Goal: Task Accomplishment & Management: Use online tool/utility

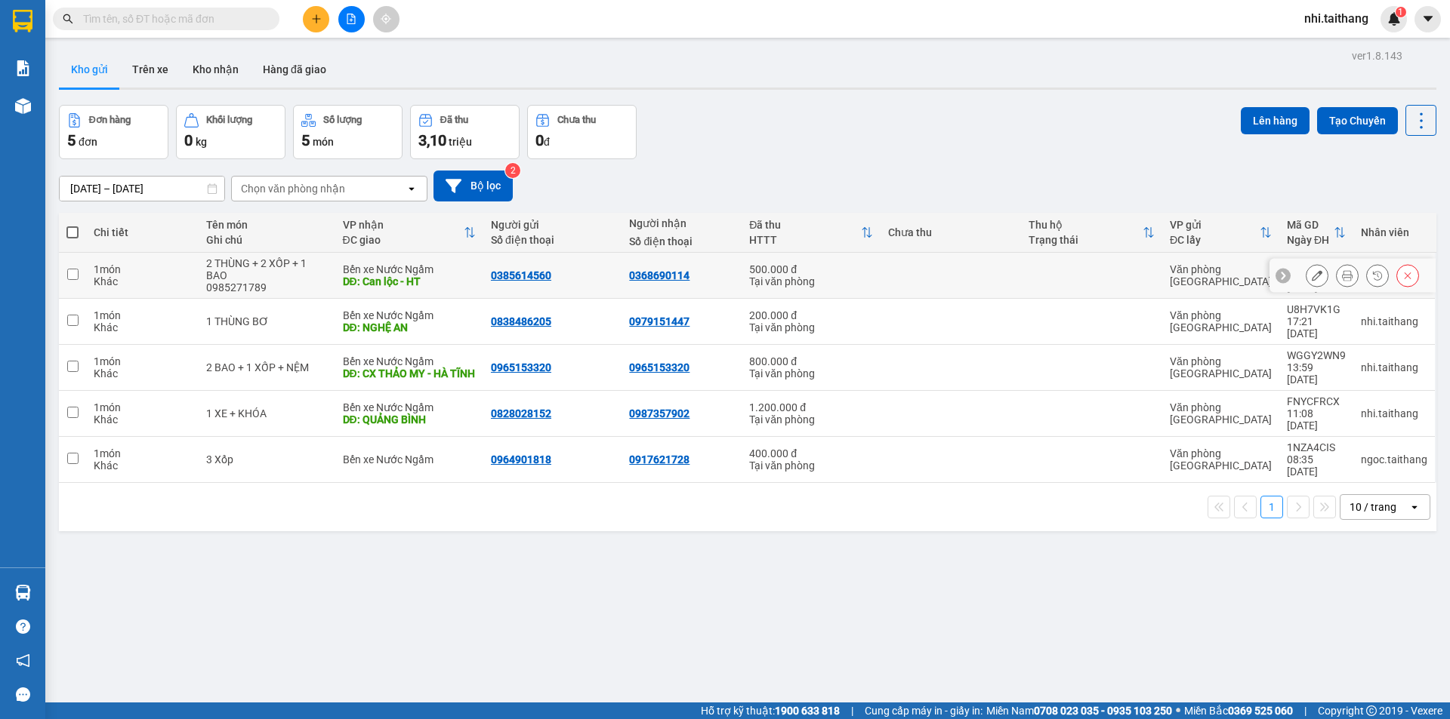
click at [71, 276] on input "checkbox" at bounding box center [72, 274] width 11 height 11
checkbox input "true"
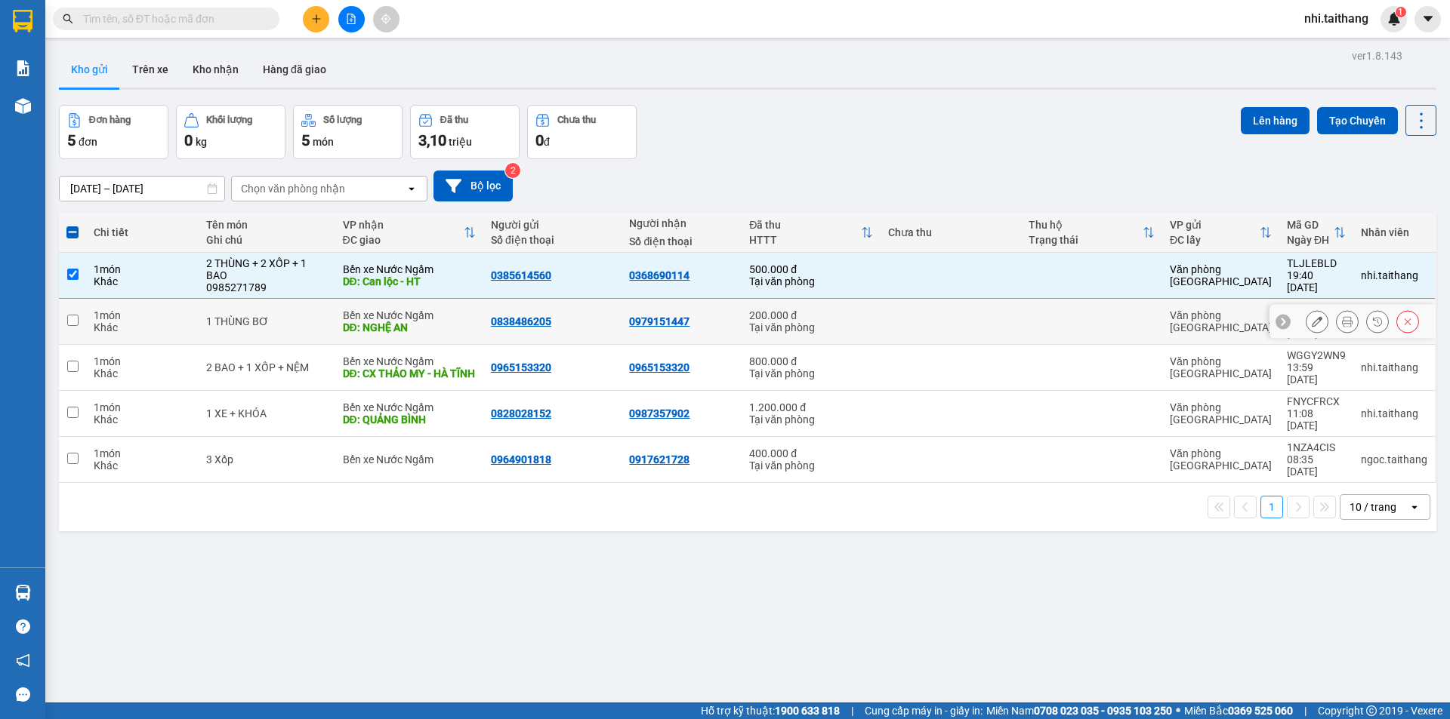
click at [75, 315] on input "checkbox" at bounding box center [72, 320] width 11 height 11
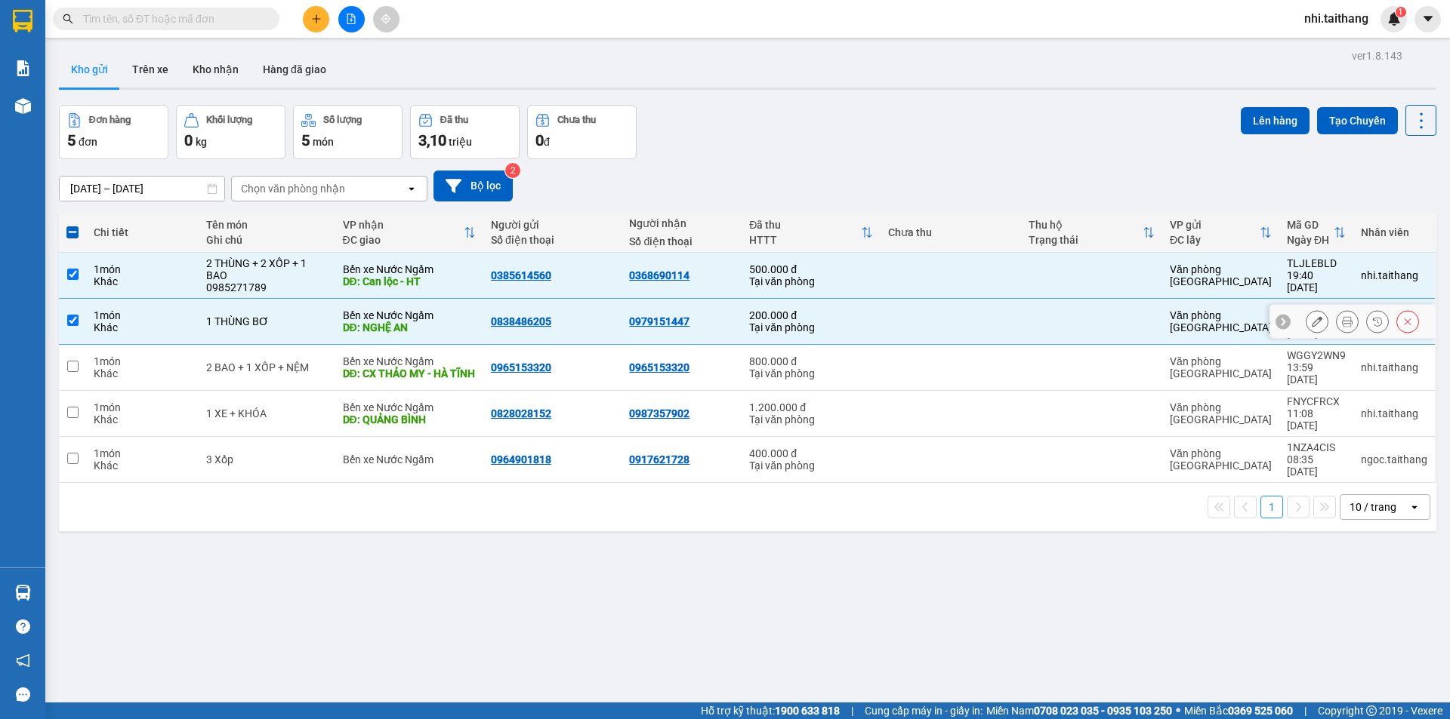
click at [77, 315] on input "checkbox" at bounding box center [72, 320] width 11 height 11
checkbox input "false"
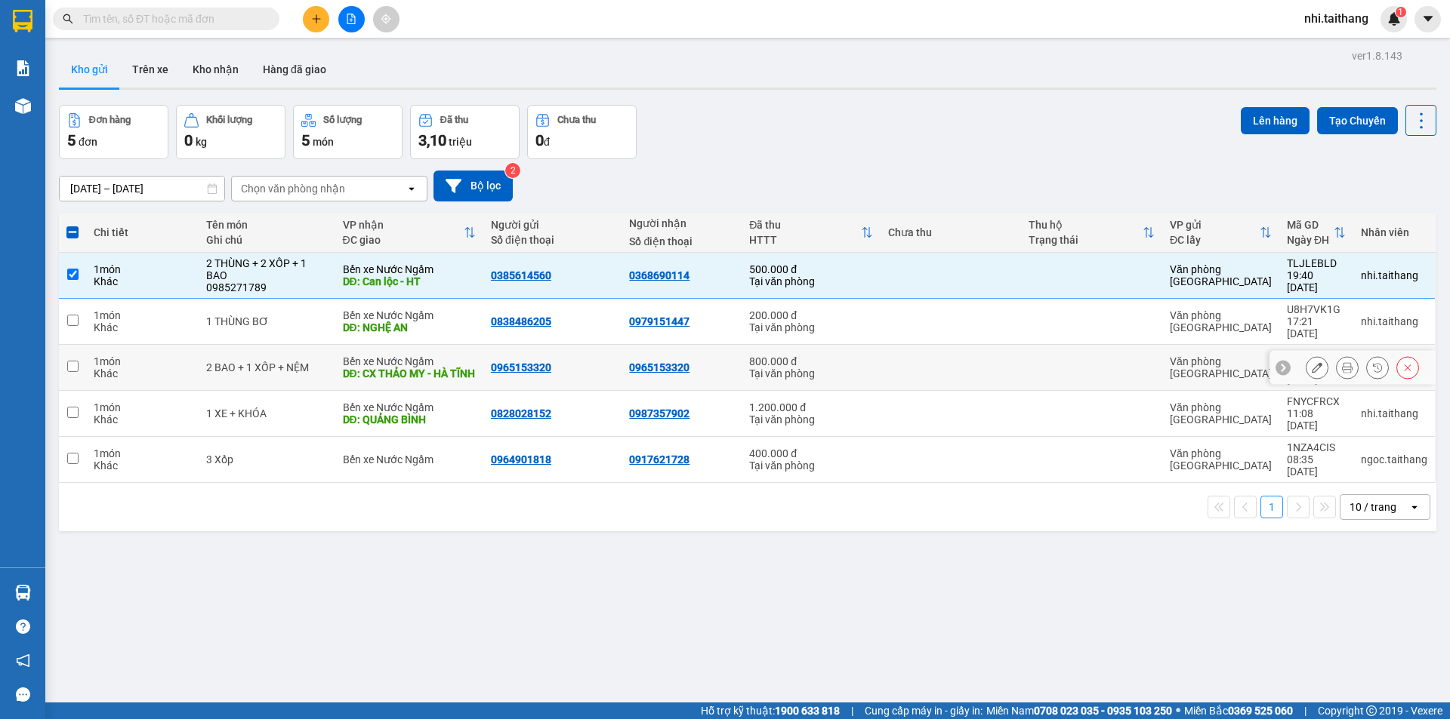
click at [75, 361] on input "checkbox" at bounding box center [72, 366] width 11 height 11
checkbox input "true"
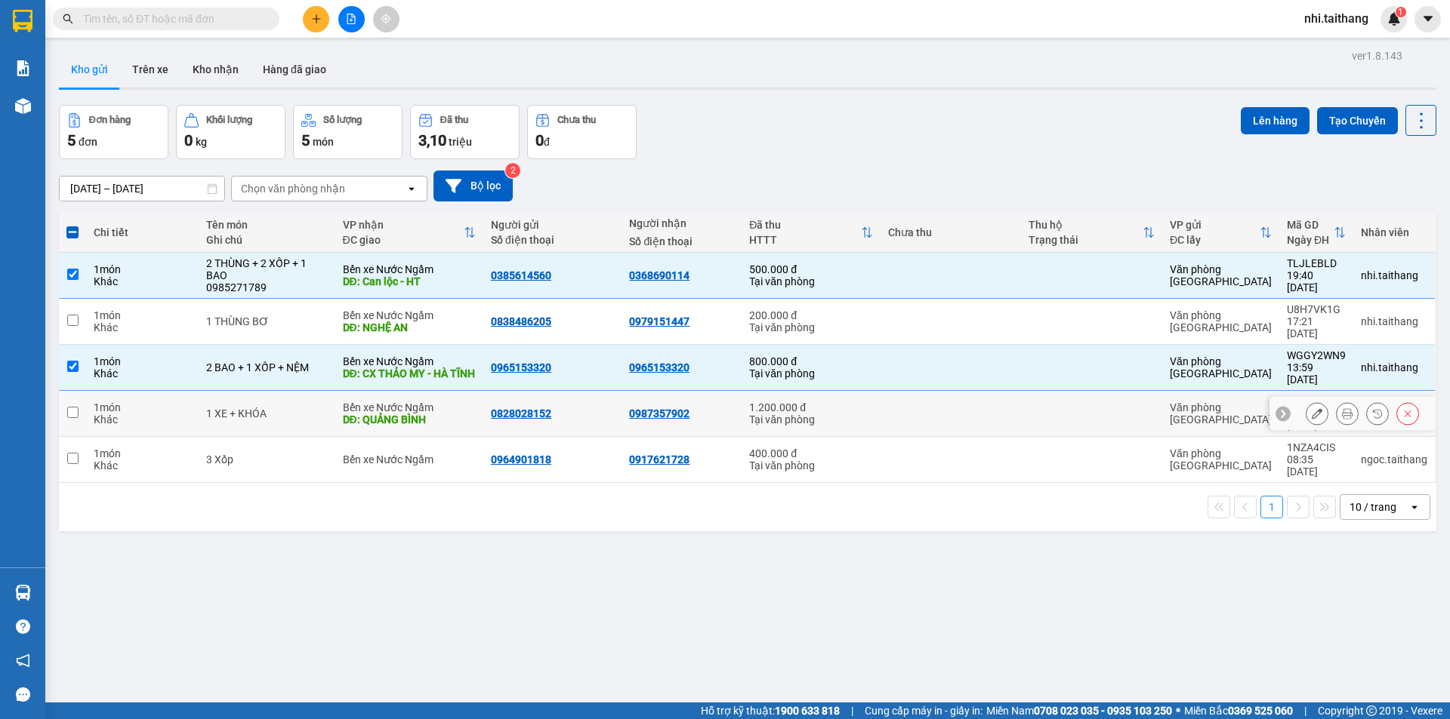
click at [73, 407] on input "checkbox" at bounding box center [72, 412] width 11 height 11
checkbox input "true"
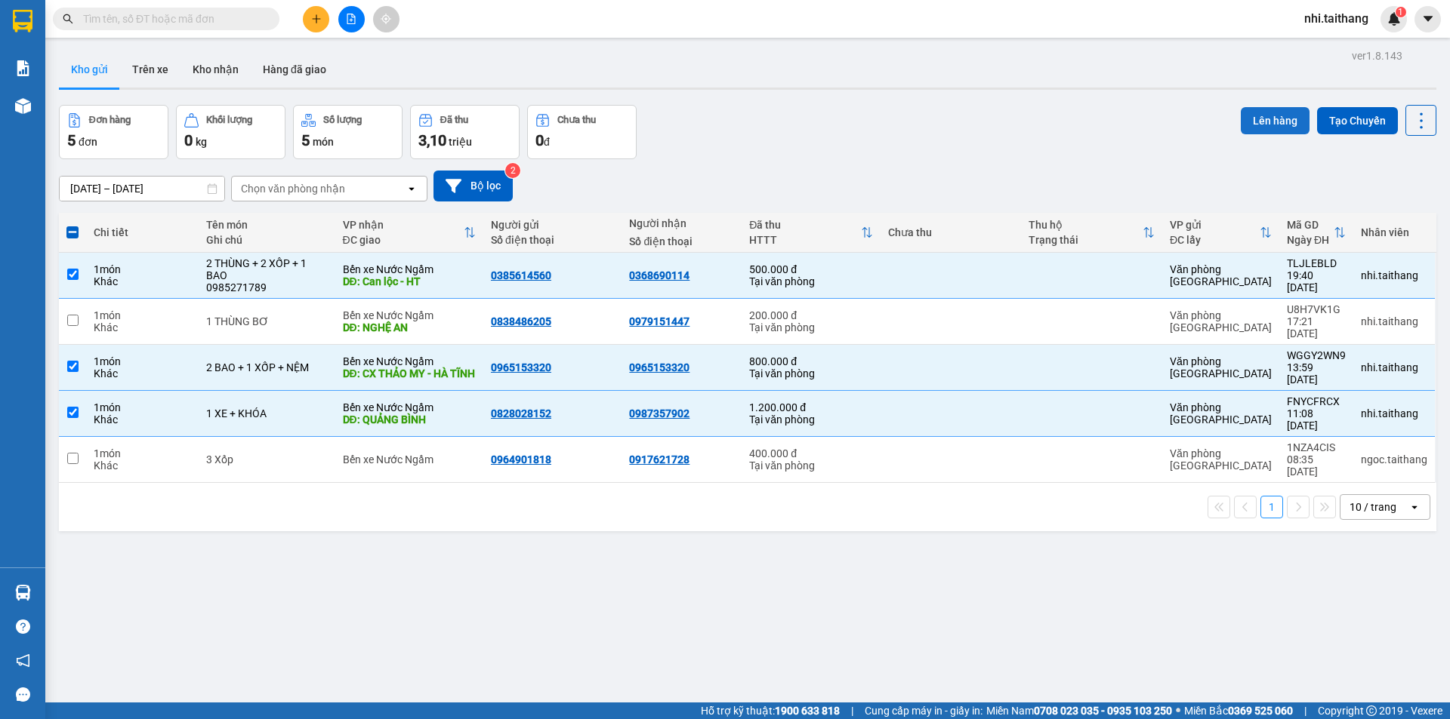
click at [1257, 112] on button "Lên hàng" at bounding box center [1274, 120] width 69 height 27
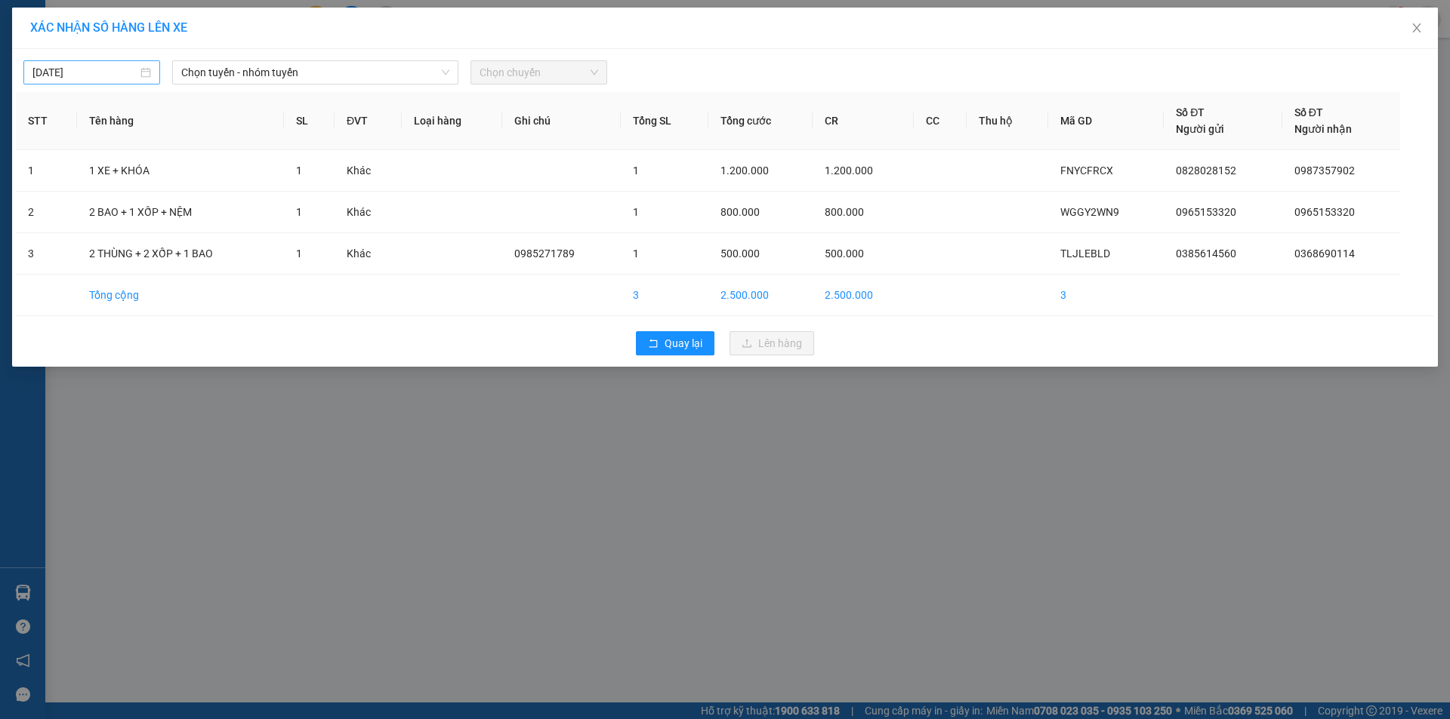
click at [94, 73] on input "[DATE]" at bounding box center [84, 72] width 105 height 17
click at [72, 202] on div "15" at bounding box center [73, 205] width 18 height 18
type input "[DATE]"
click at [310, 67] on span "Chọn tuyến - nhóm tuyến" at bounding box center [315, 72] width 268 height 23
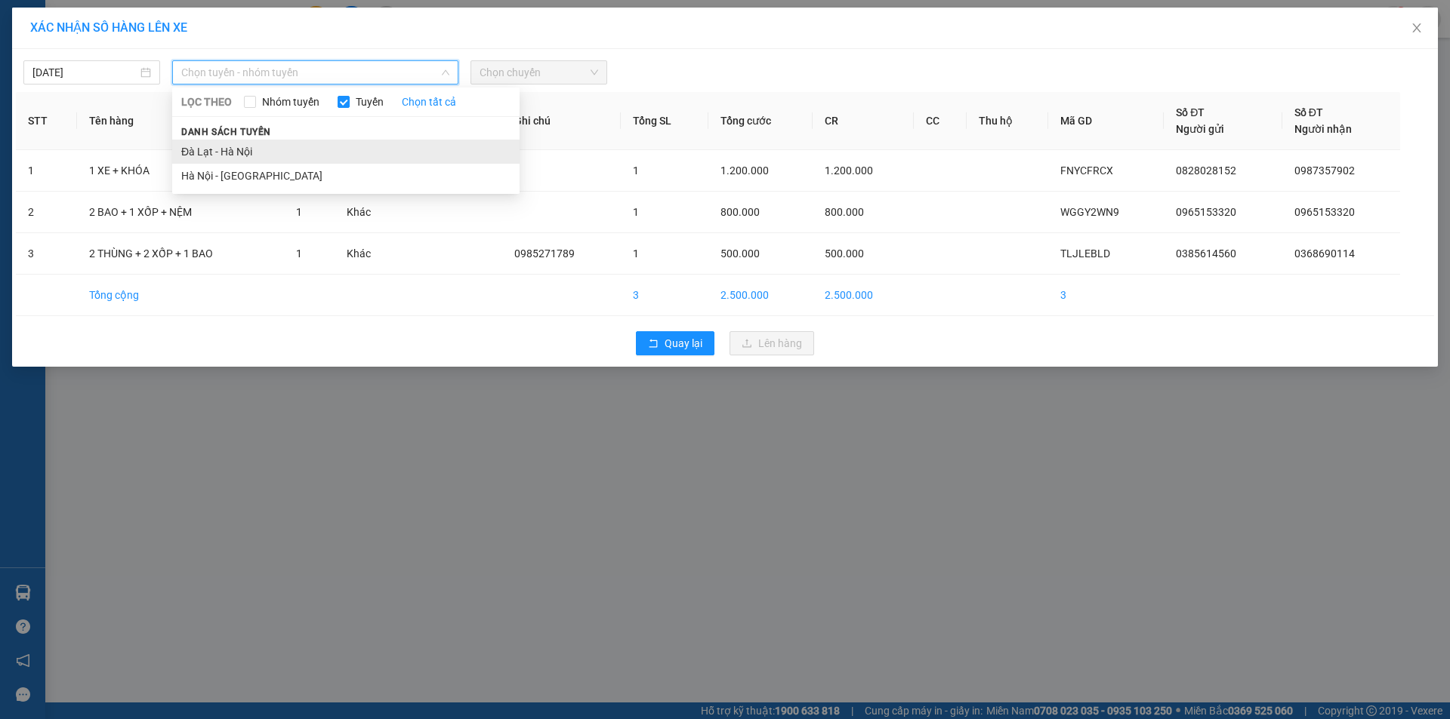
click at [278, 147] on li "Đà Lạt - Hà Nội" at bounding box center [345, 152] width 347 height 24
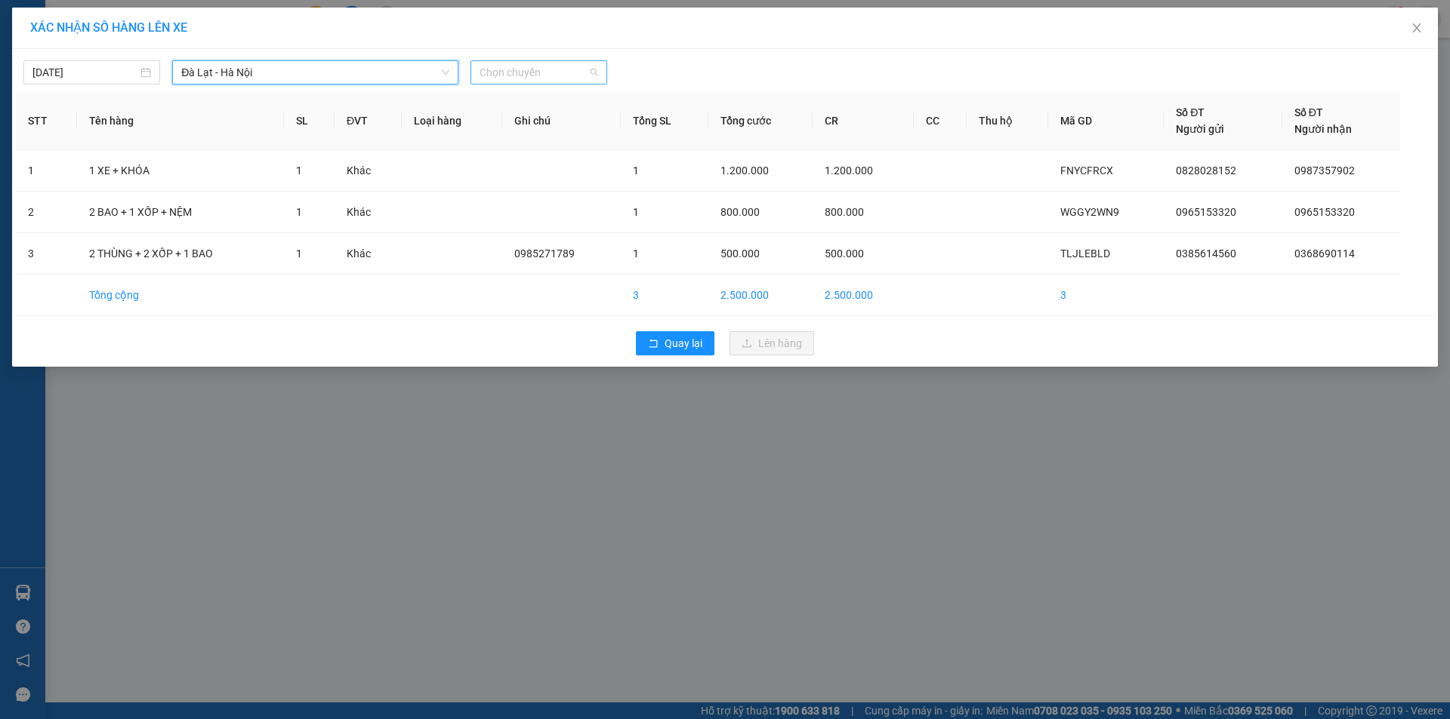
click at [537, 74] on span "Chọn chuyến" at bounding box center [538, 72] width 119 height 23
click at [517, 126] on div "06:00" at bounding box center [538, 127] width 118 height 17
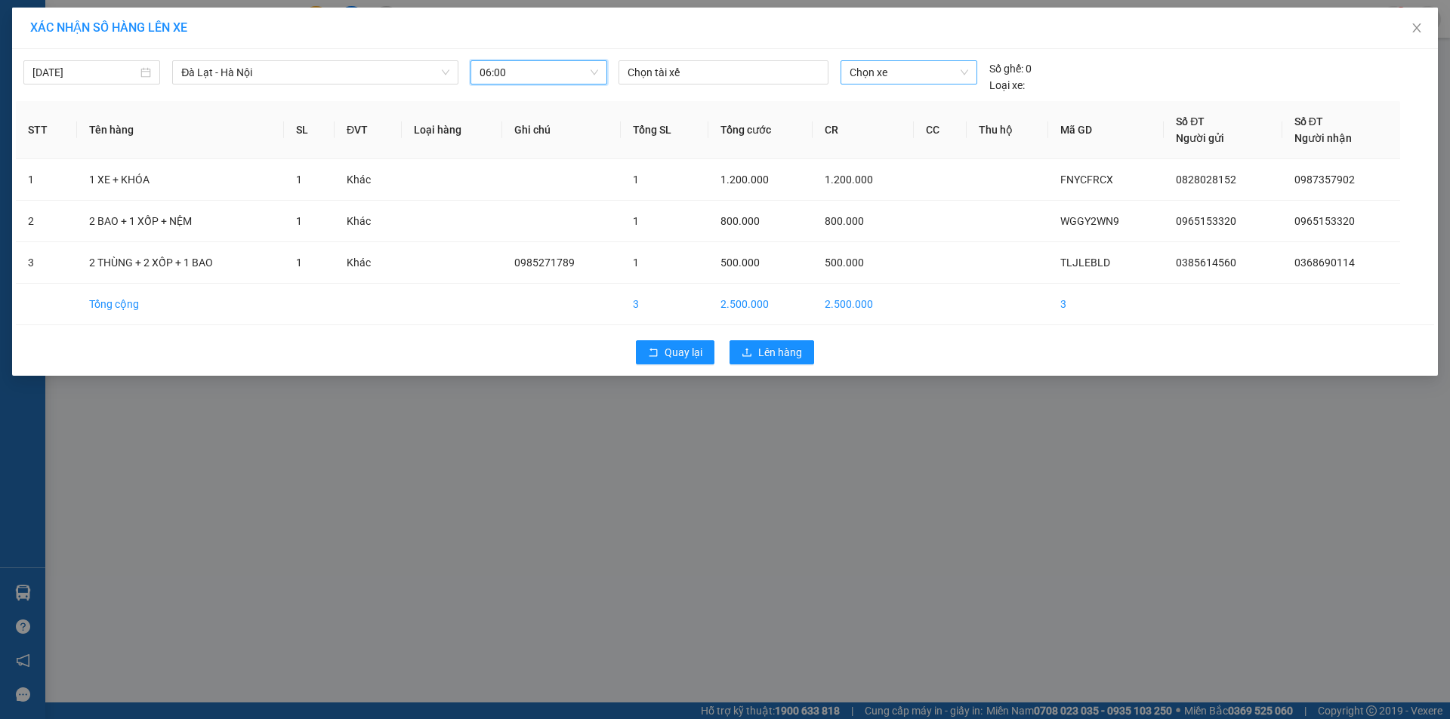
click at [868, 69] on span "Chọn xe" at bounding box center [908, 72] width 118 height 23
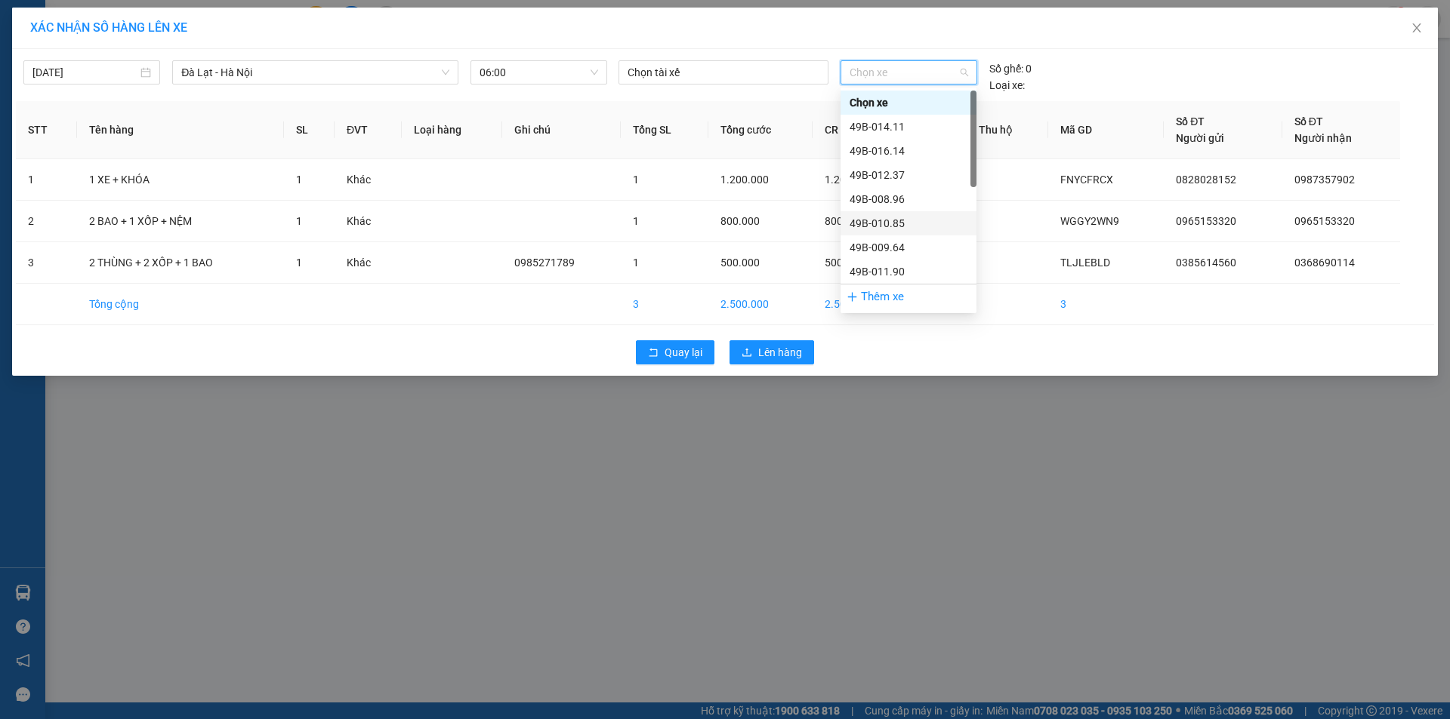
click at [884, 224] on div "49B-010.85" at bounding box center [908, 223] width 118 height 17
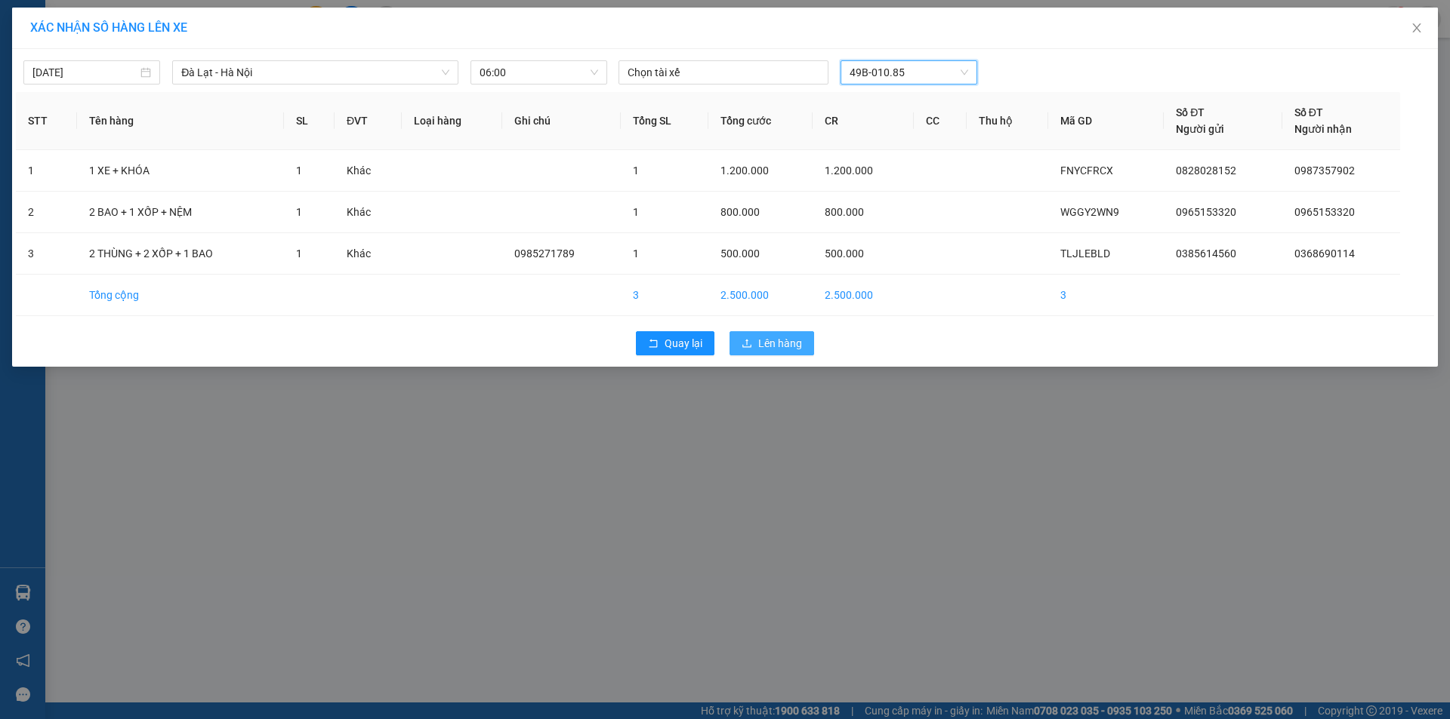
click at [800, 346] on span "Lên hàng" at bounding box center [780, 343] width 44 height 17
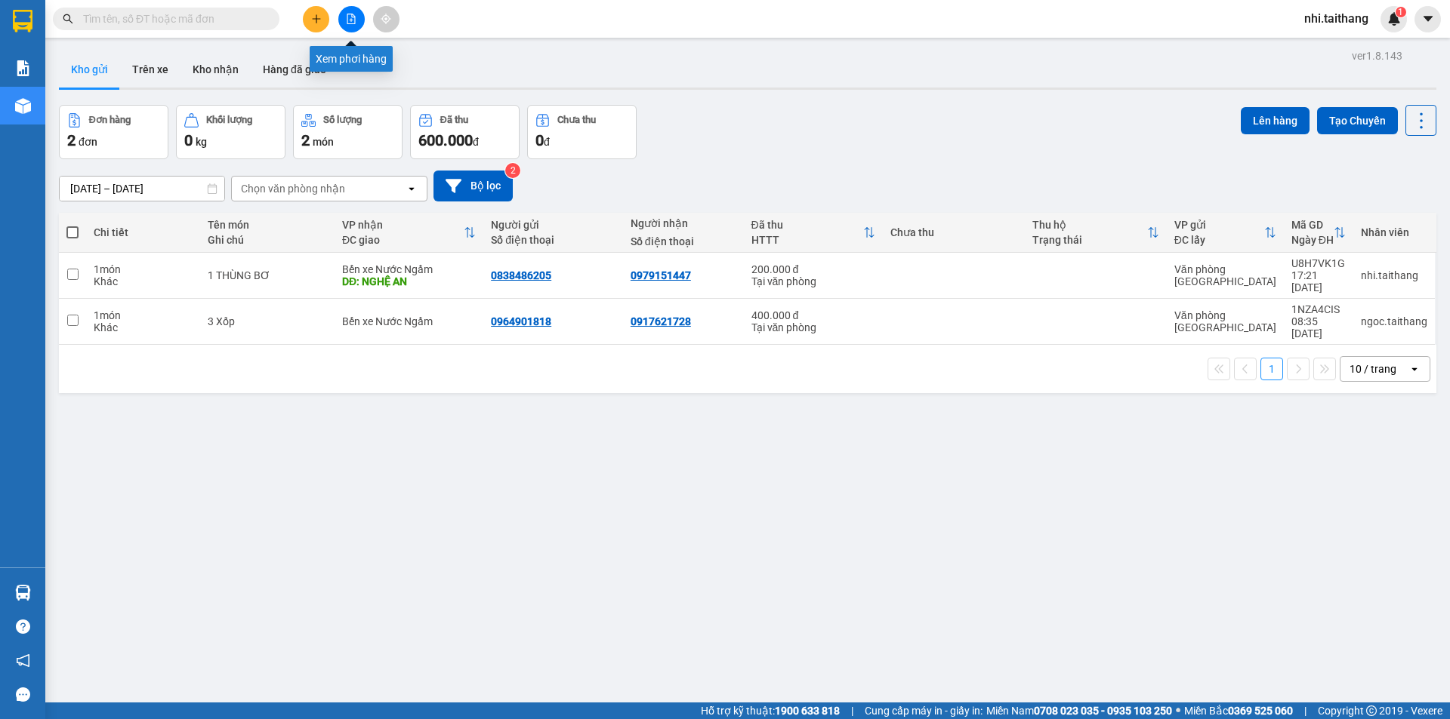
click at [343, 14] on button at bounding box center [351, 19] width 26 height 26
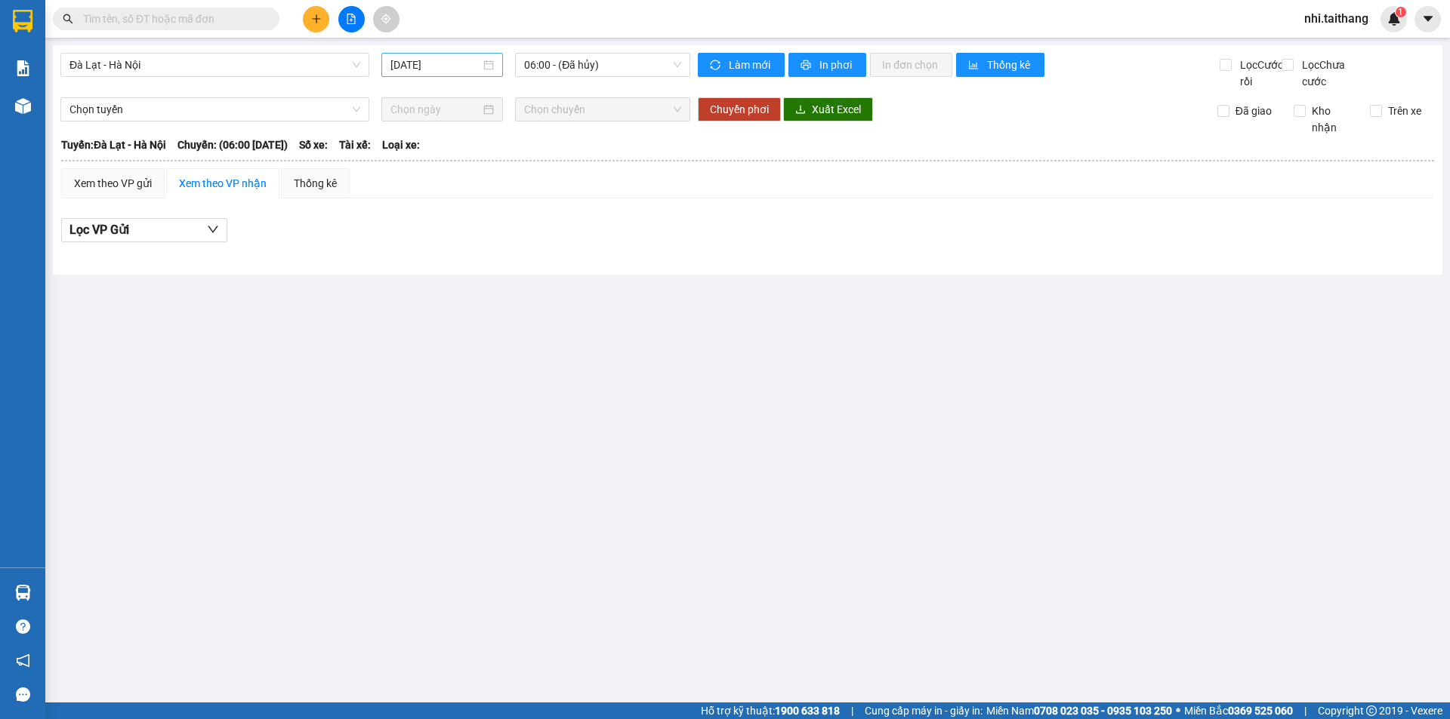
click at [488, 63] on div "[DATE]" at bounding box center [441, 65] width 103 height 17
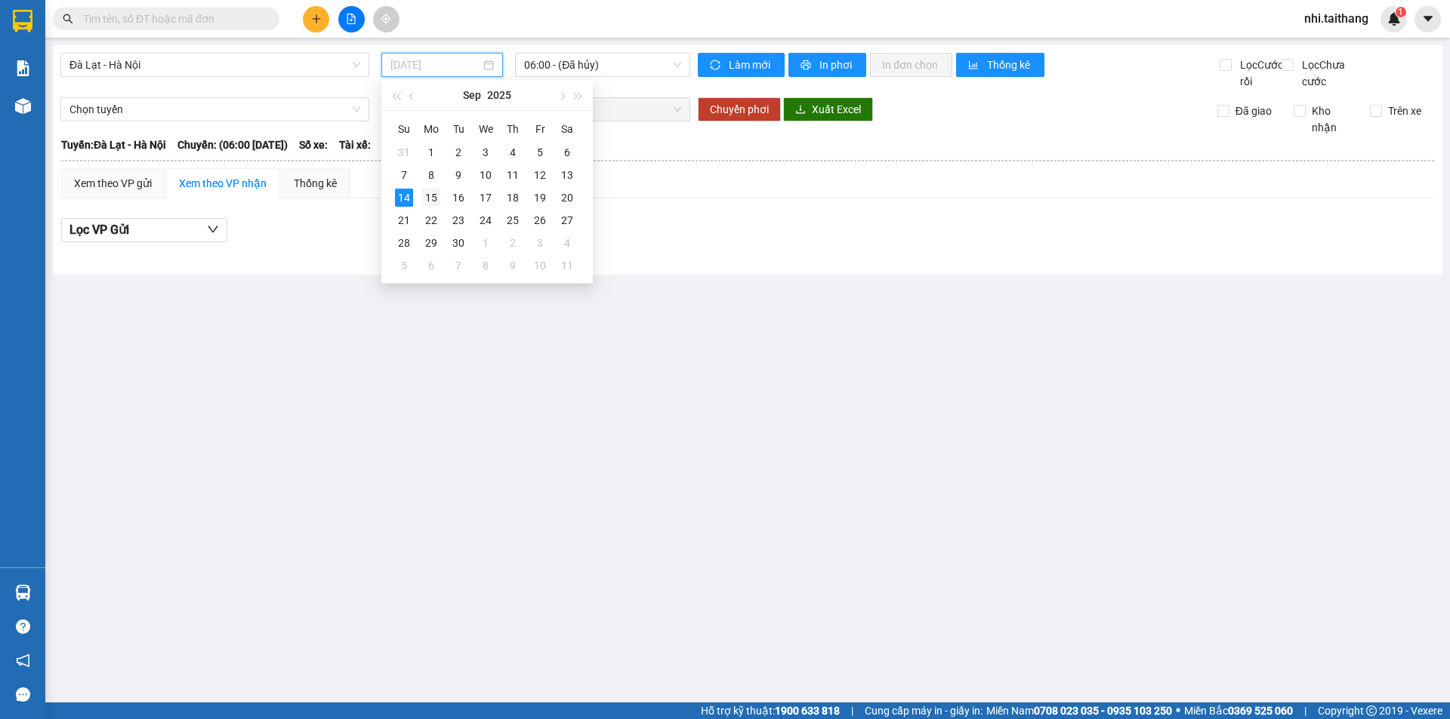
click at [426, 194] on div "15" at bounding box center [431, 198] width 18 height 18
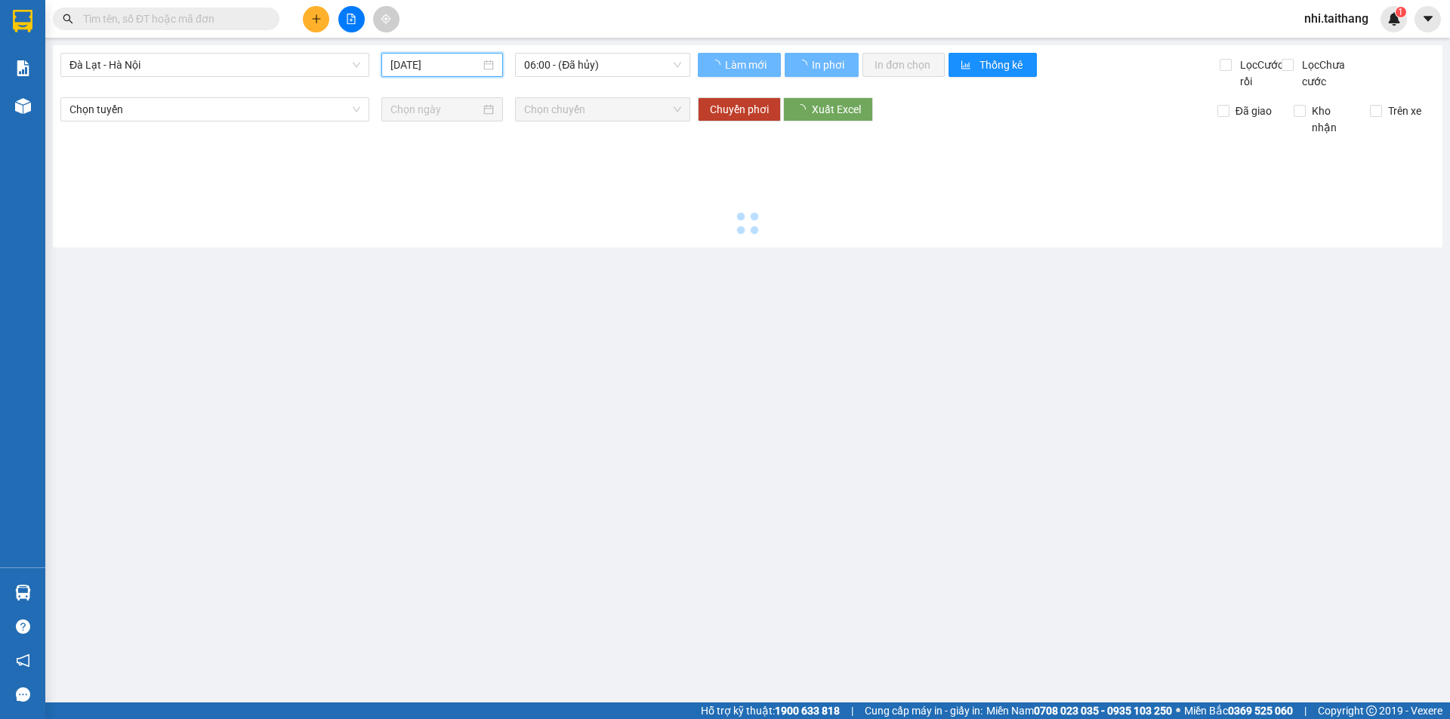
type input "[DATE]"
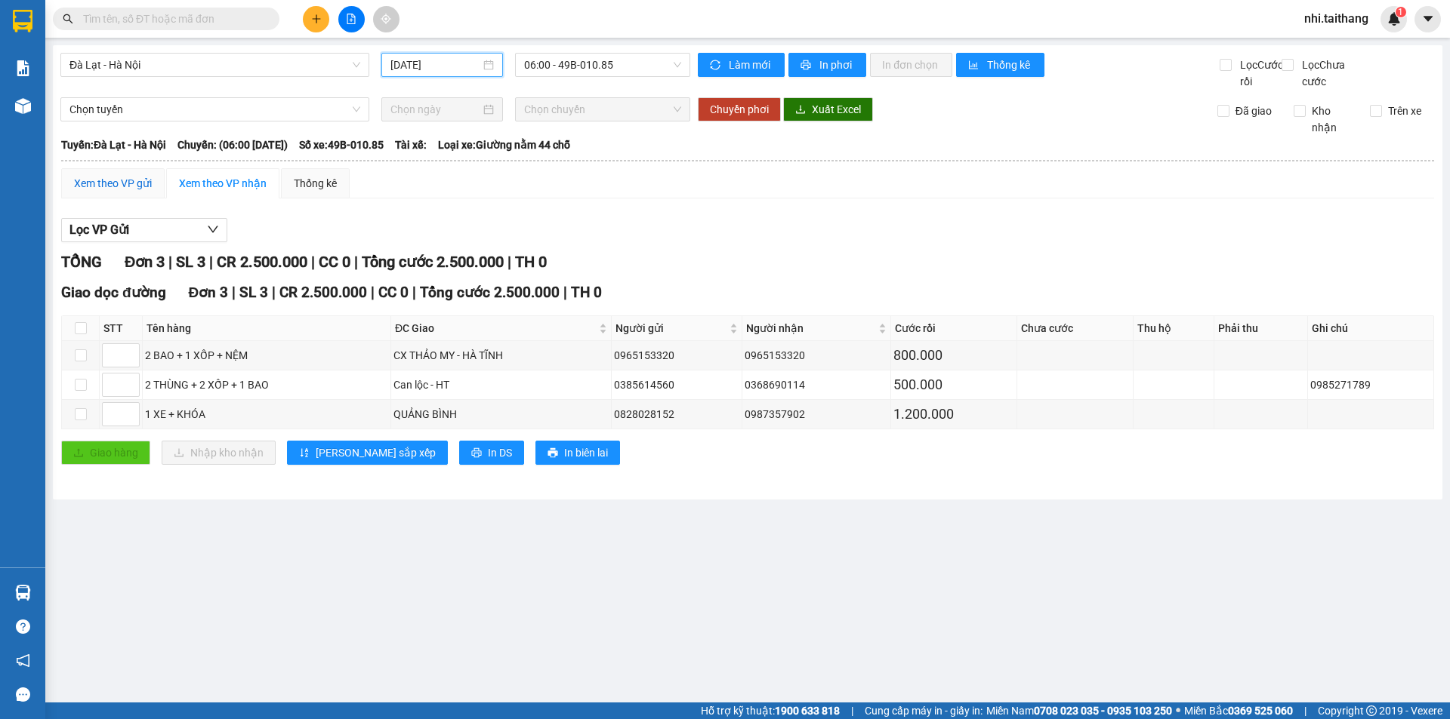
click at [122, 192] on div "Xem theo VP gửi" at bounding box center [113, 183] width 78 height 17
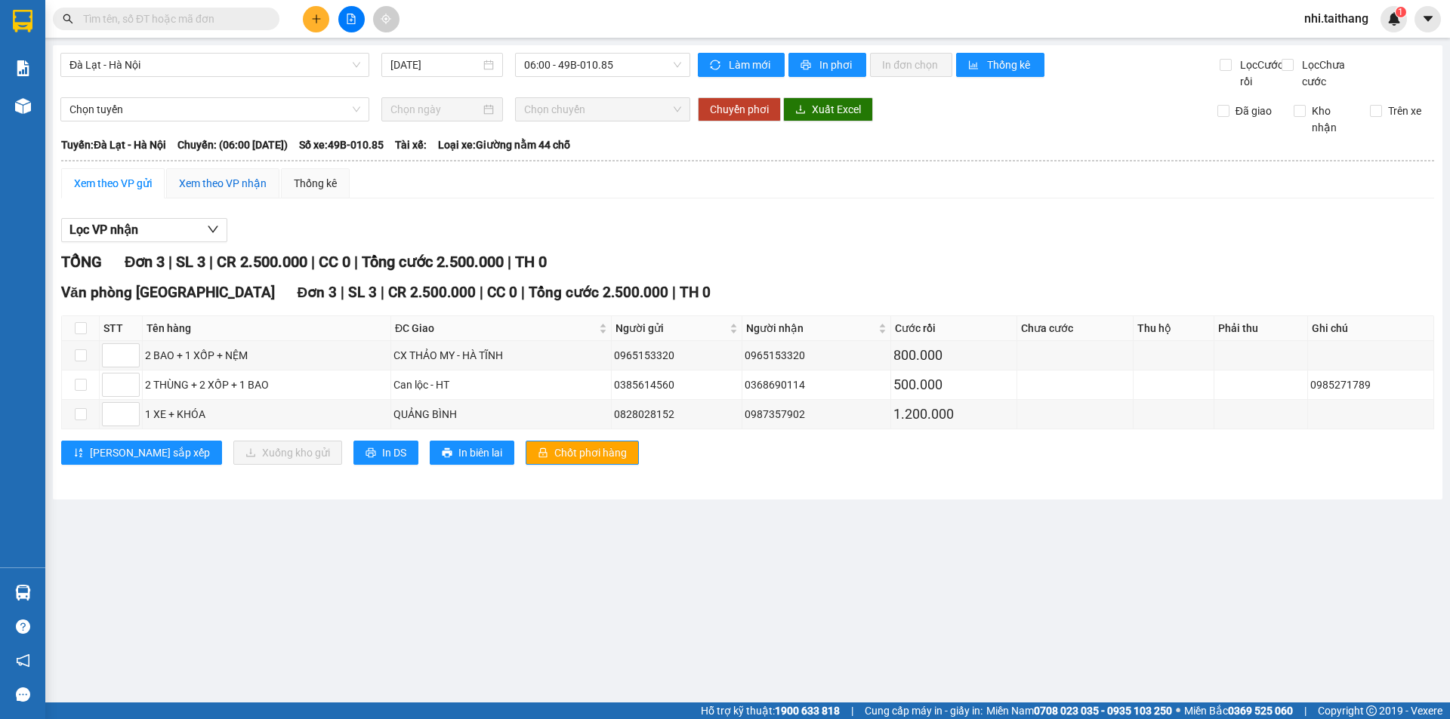
click at [221, 192] on div "Xem theo VP nhận" at bounding box center [223, 183] width 88 height 17
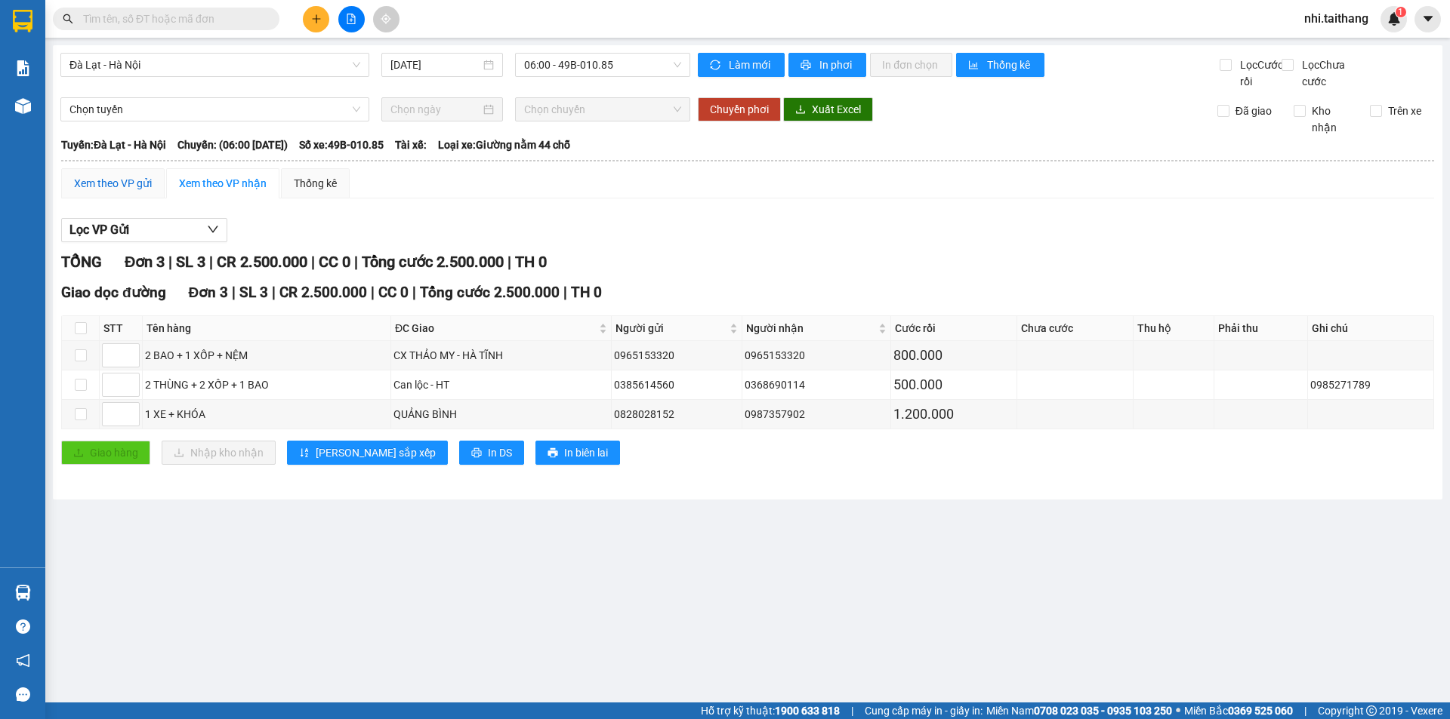
click at [137, 192] on div "Xem theo VP gửi" at bounding box center [113, 183] width 78 height 17
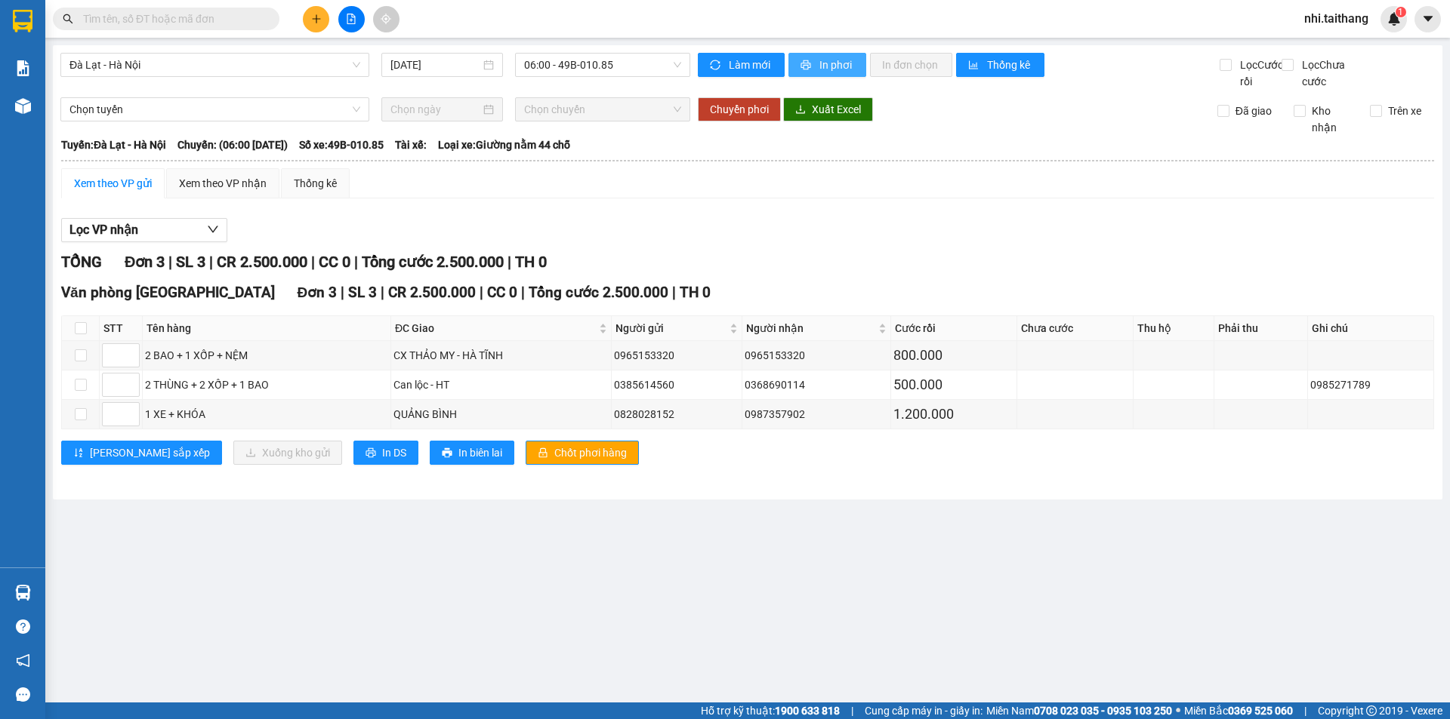
click at [820, 60] on span "In phơi" at bounding box center [836, 65] width 35 height 17
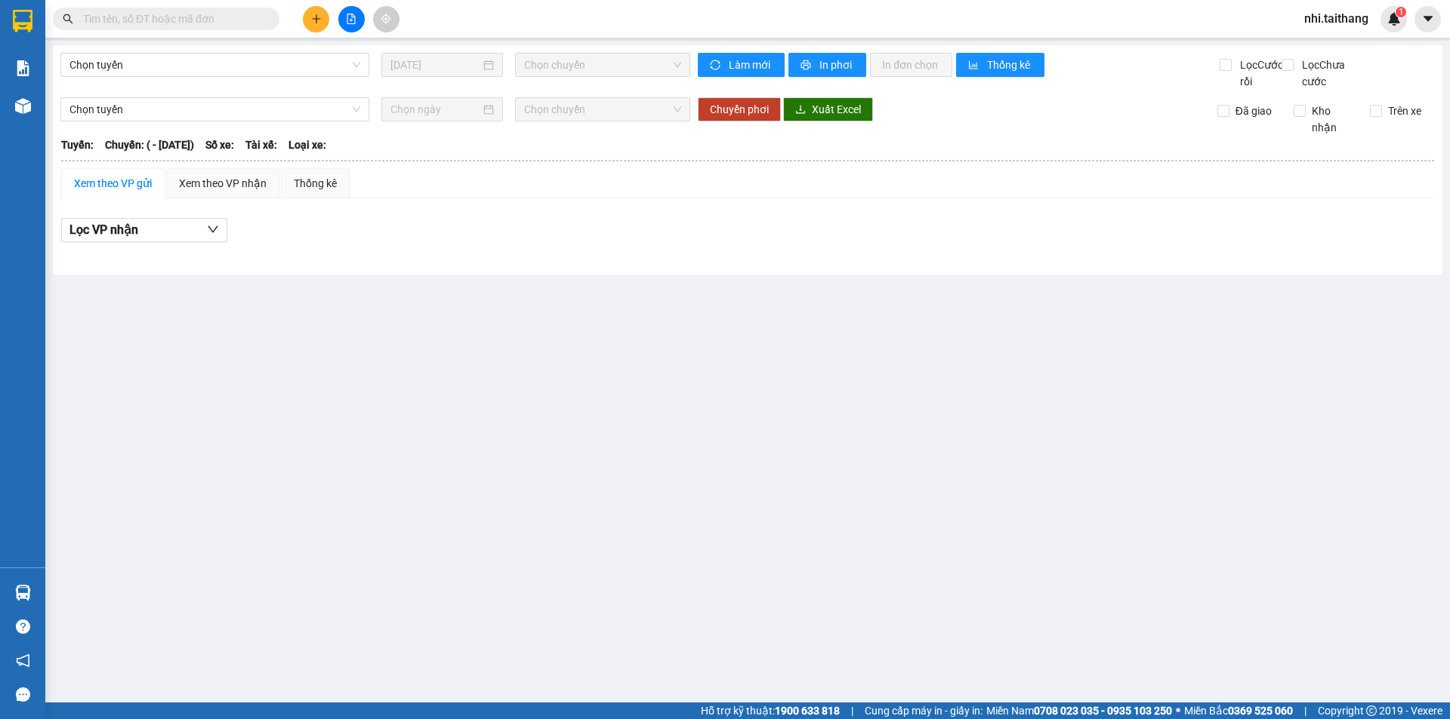
type input "[DATE]"
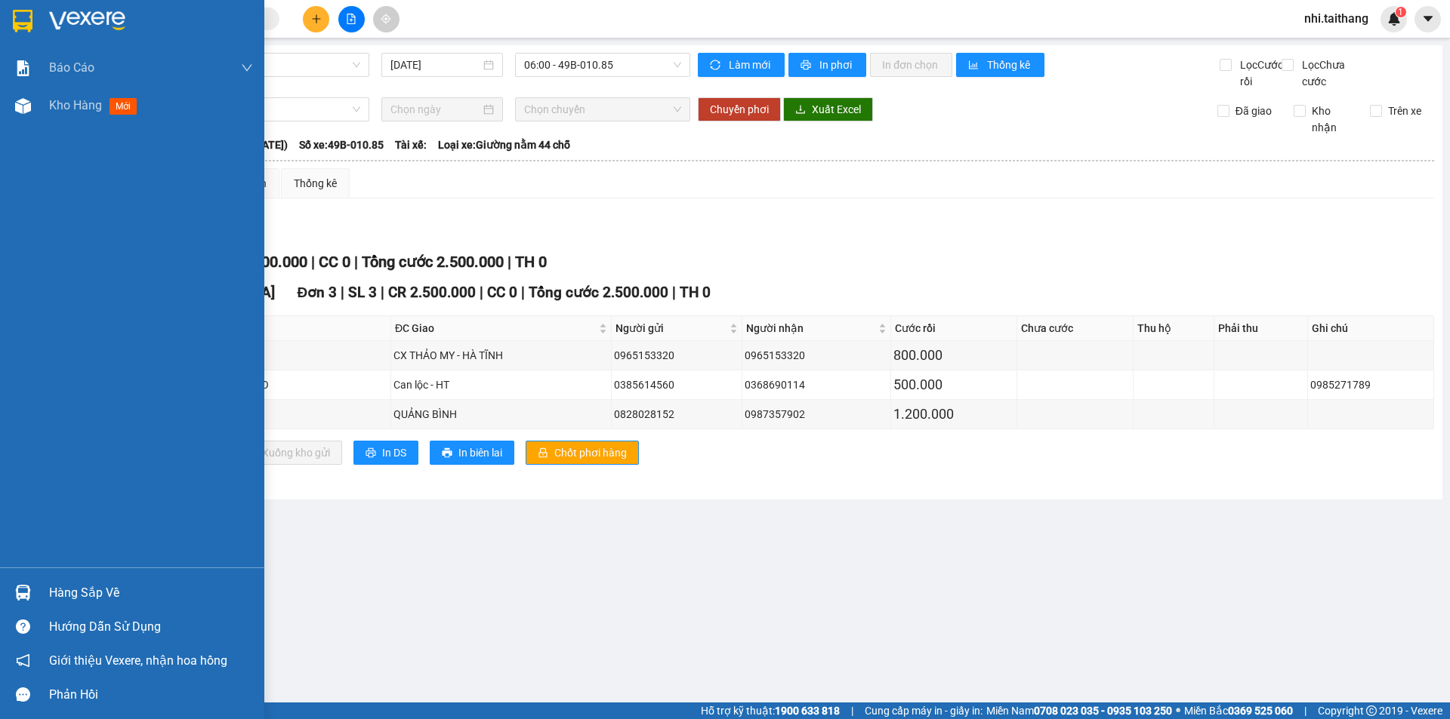
click at [60, 181] on div "Báo cáo Mẫu 1: Báo cáo dòng tiền theo nhân viên Mẫu 2: Thống kê đơn hàng theo n…" at bounding box center [132, 308] width 264 height 519
click at [116, 107] on span "mới" at bounding box center [123, 106] width 28 height 17
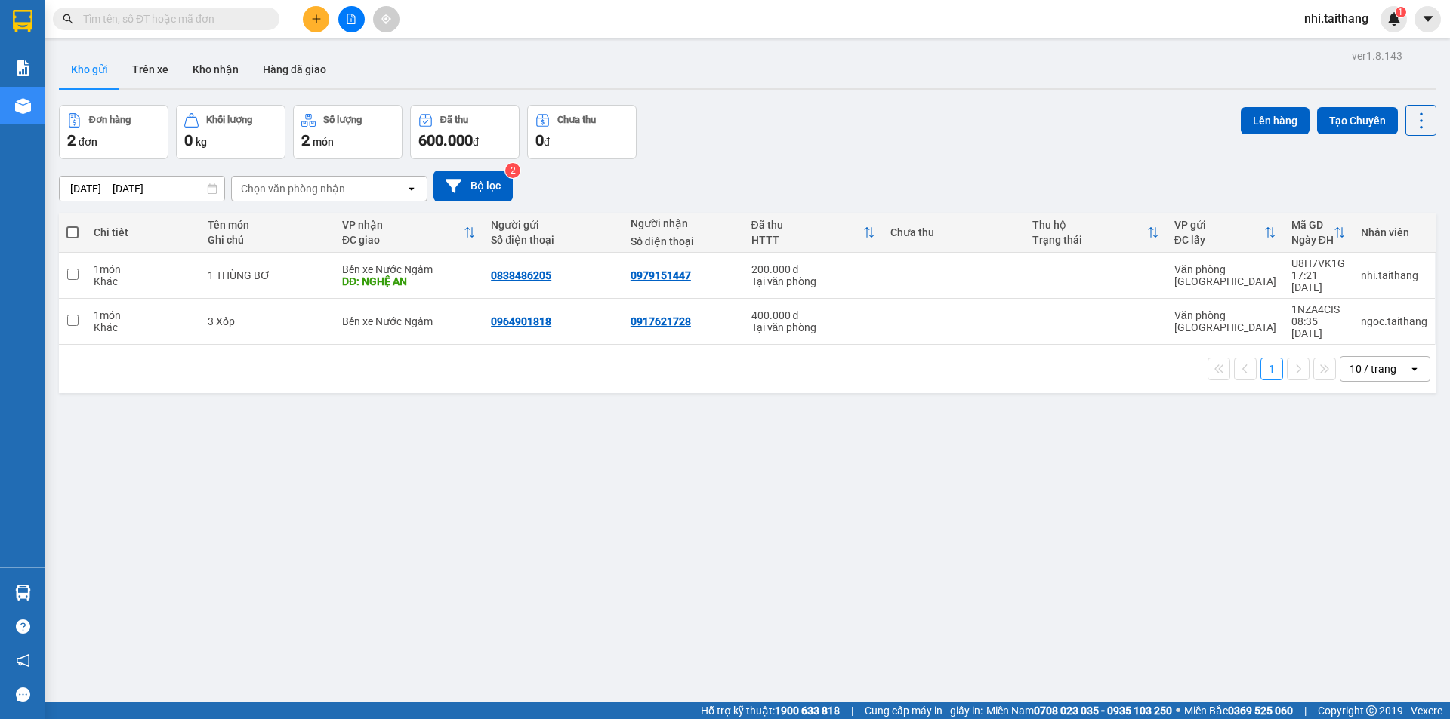
click at [610, 388] on div "ver 1.8.143 Kho gửi Trên xe Kho nhận Hàng đã giao Đơn hàng 2 đơn Khối lượng 0 k…" at bounding box center [747, 404] width 1389 height 719
click at [1249, 119] on button "Lên hàng" at bounding box center [1274, 120] width 69 height 27
click at [78, 269] on input "checkbox" at bounding box center [72, 274] width 11 height 11
checkbox input "true"
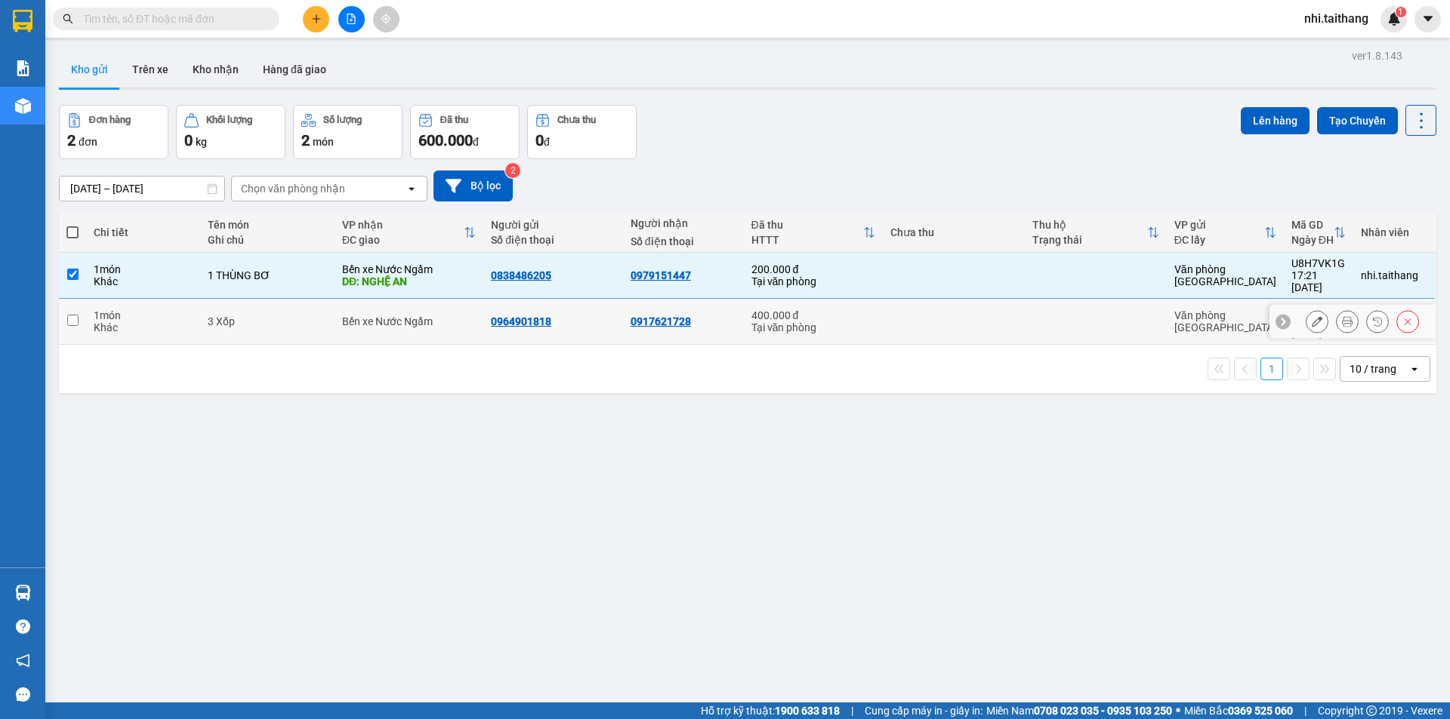
click at [75, 299] on td at bounding box center [72, 322] width 27 height 46
checkbox input "true"
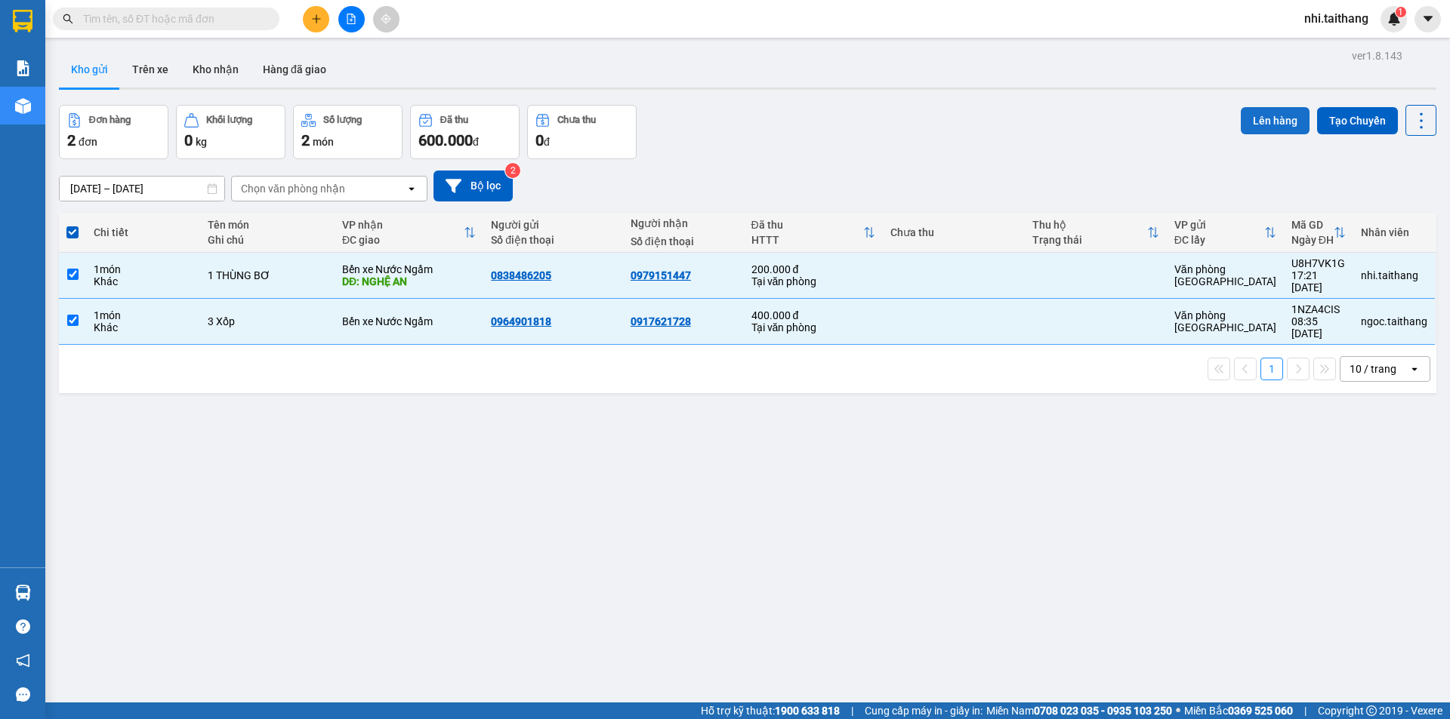
click at [1255, 117] on button "Lên hàng" at bounding box center [1274, 120] width 69 height 27
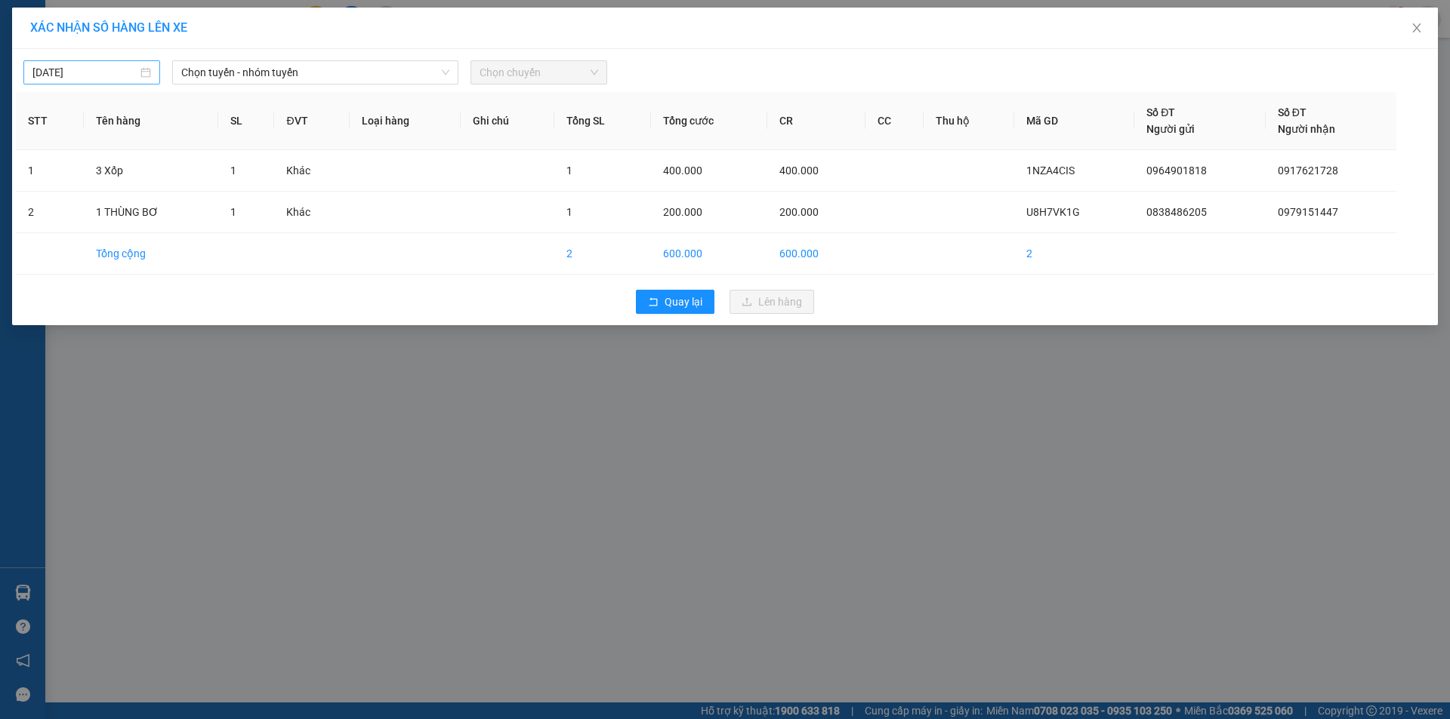
click at [112, 72] on input "[DATE]" at bounding box center [84, 72] width 105 height 17
click at [74, 205] on div "15" at bounding box center [73, 205] width 18 height 18
type input "[DATE]"
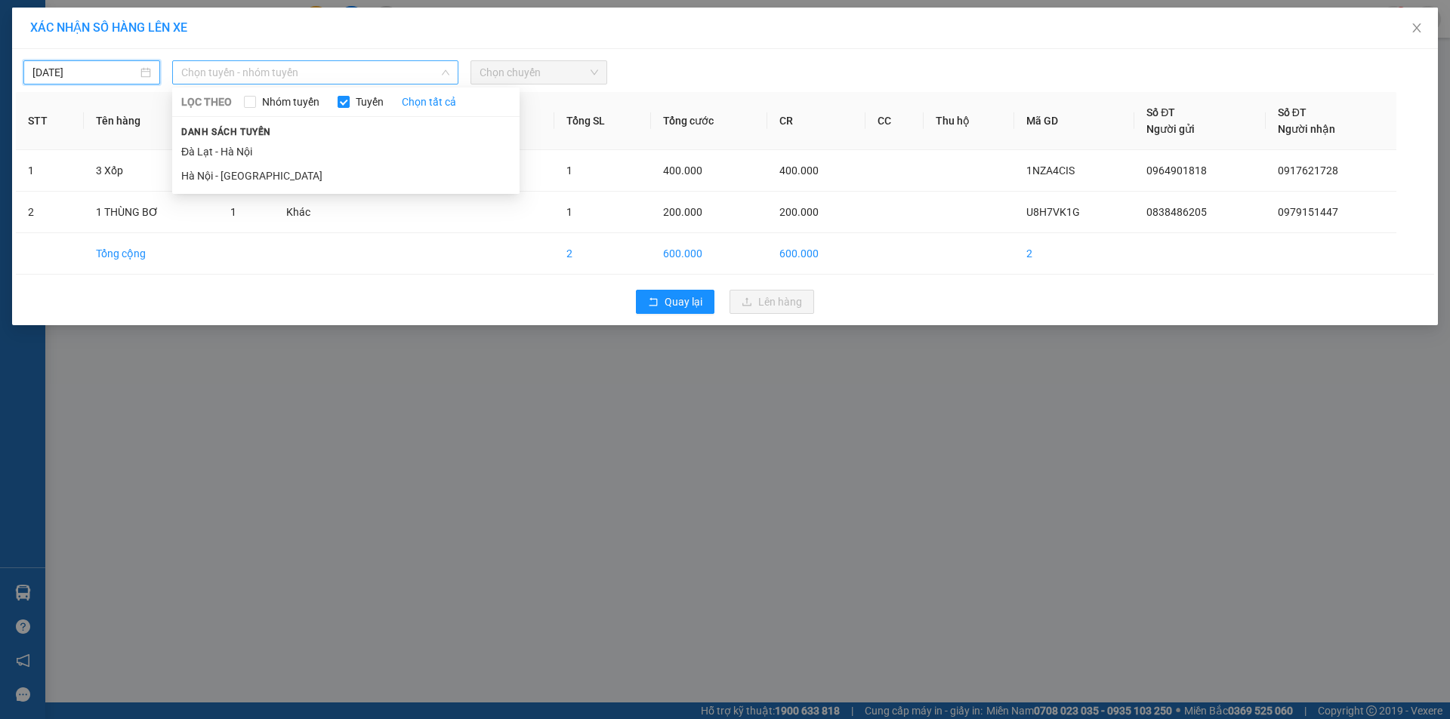
click at [258, 76] on span "Chọn tuyến - nhóm tuyến" at bounding box center [315, 72] width 268 height 23
drag, startPoint x: 239, startPoint y: 149, endPoint x: 371, endPoint y: 114, distance: 136.6
click at [239, 149] on li "Đà Lạt - Hà Nội" at bounding box center [345, 152] width 347 height 24
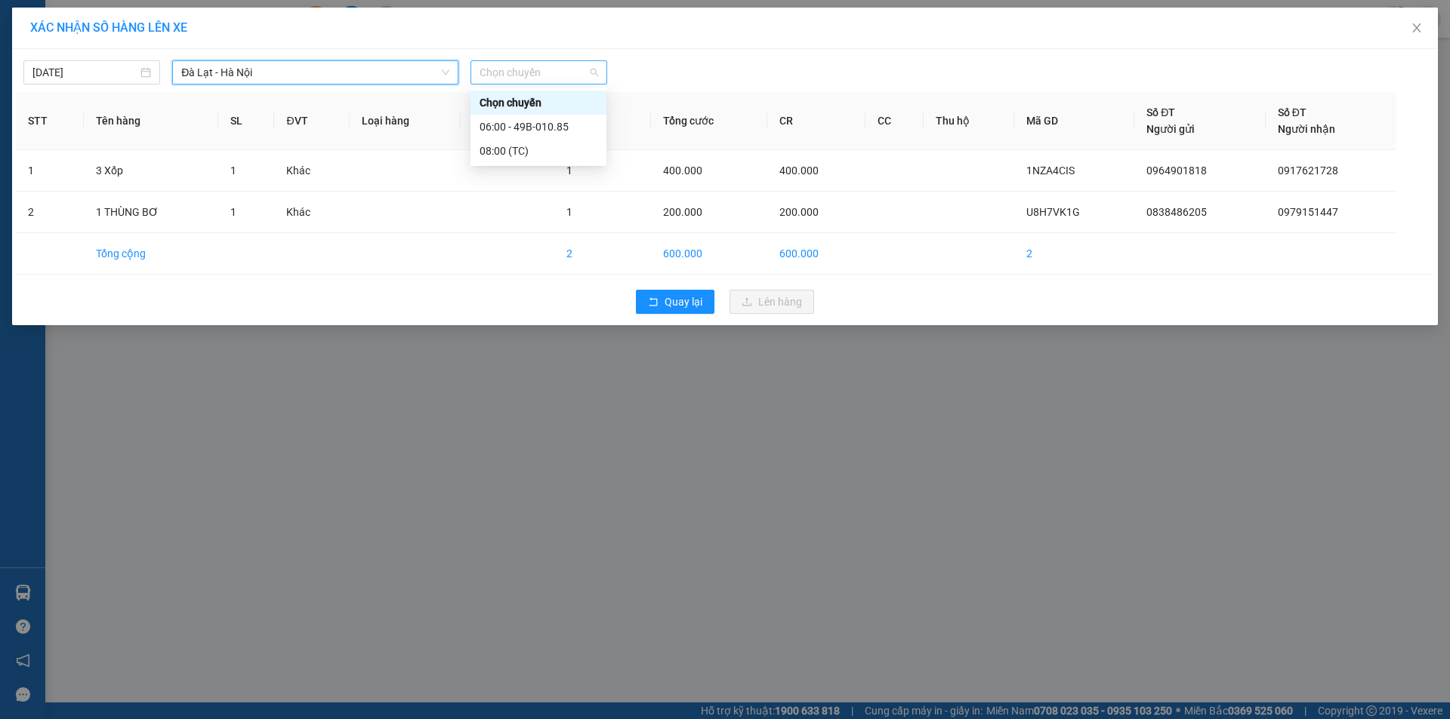
click at [514, 82] on span "Chọn chuyến" at bounding box center [538, 72] width 119 height 23
drag, startPoint x: 519, startPoint y: 146, endPoint x: 508, endPoint y: 149, distance: 11.0
click at [518, 147] on div "08:00 (TC)" at bounding box center [538, 151] width 118 height 17
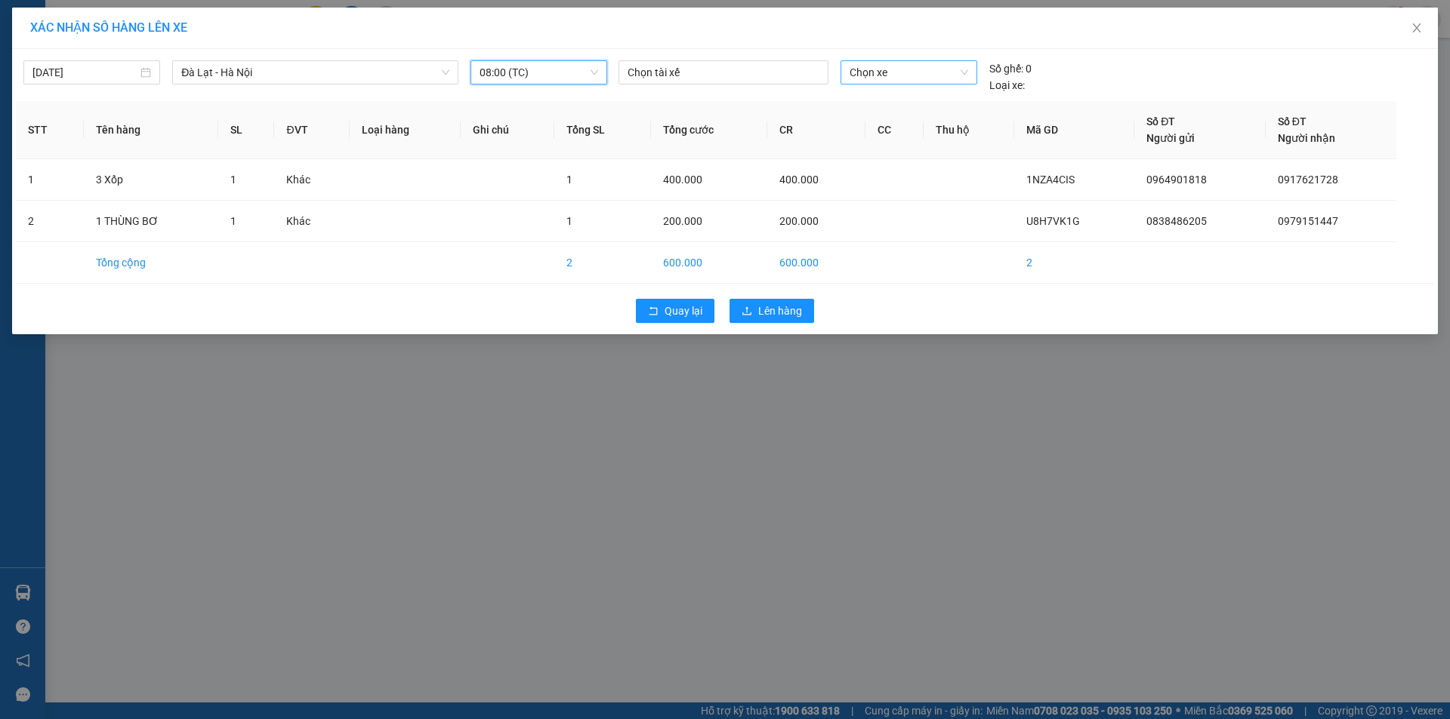
click at [941, 69] on span "Chọn xe" at bounding box center [908, 72] width 118 height 23
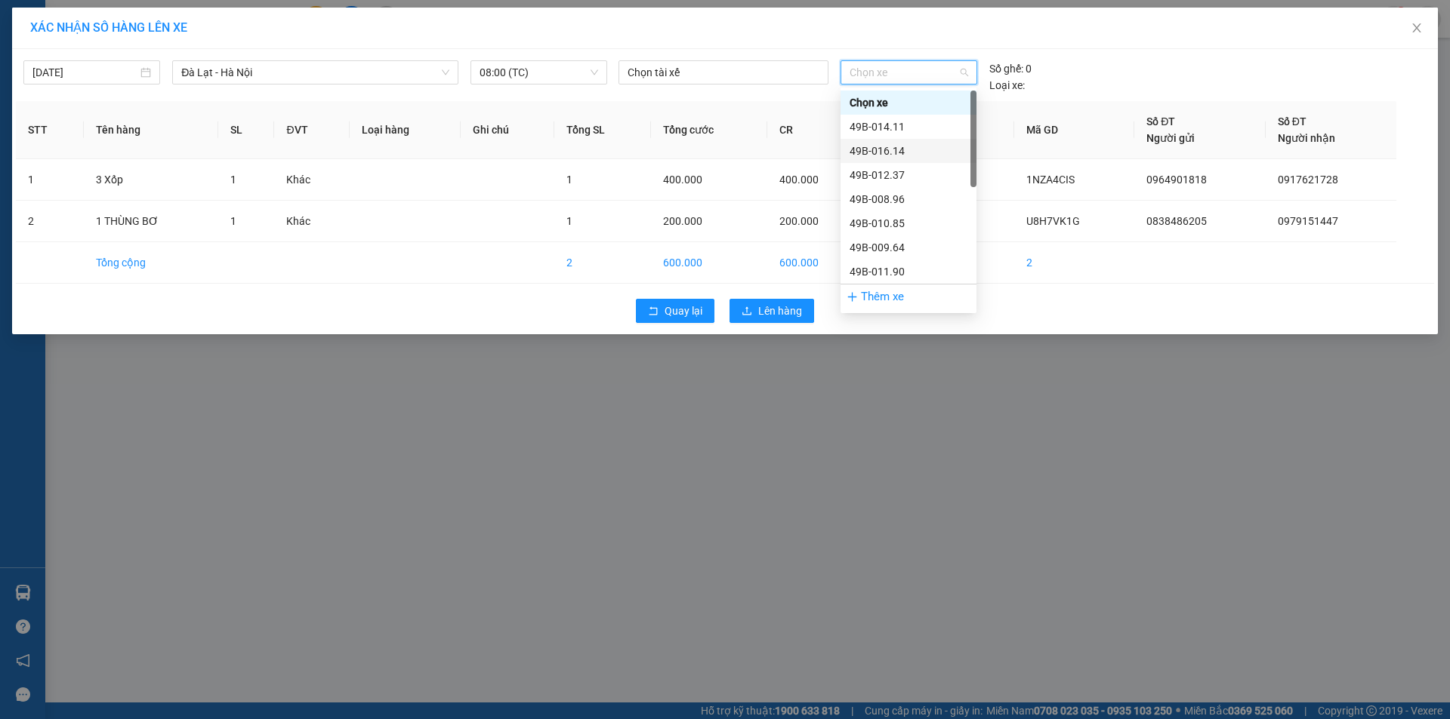
click at [896, 149] on div "49B-016.14" at bounding box center [908, 151] width 118 height 17
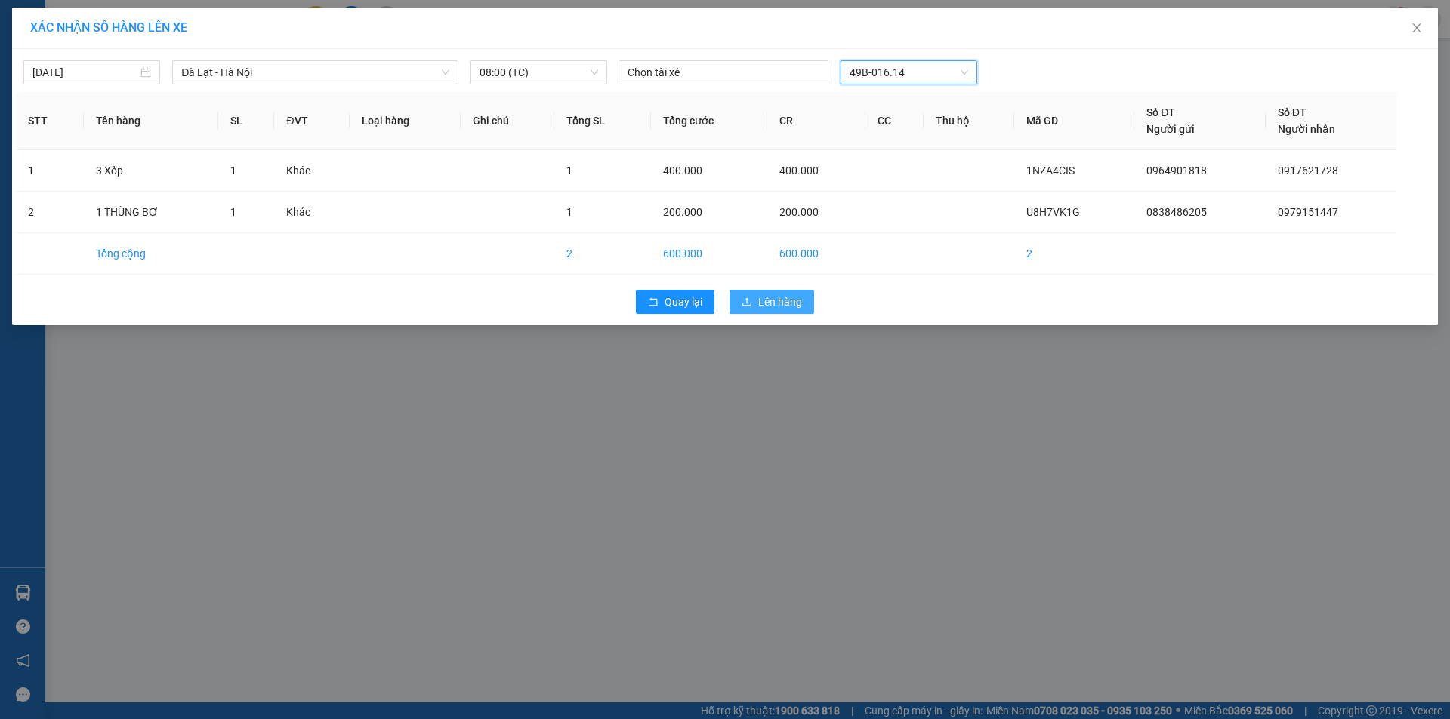
click at [776, 303] on span "Lên hàng" at bounding box center [780, 302] width 44 height 17
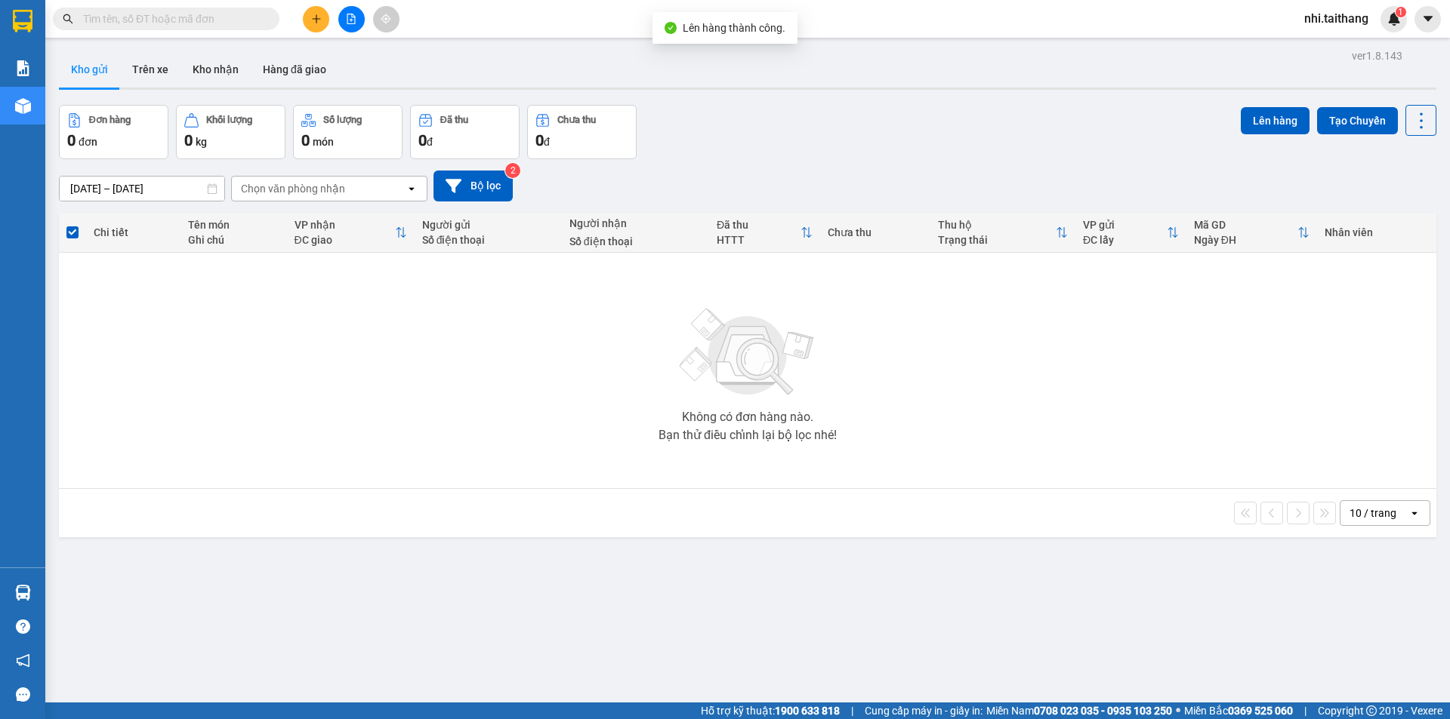
click at [347, 15] on icon "file-add" at bounding box center [351, 19] width 8 height 11
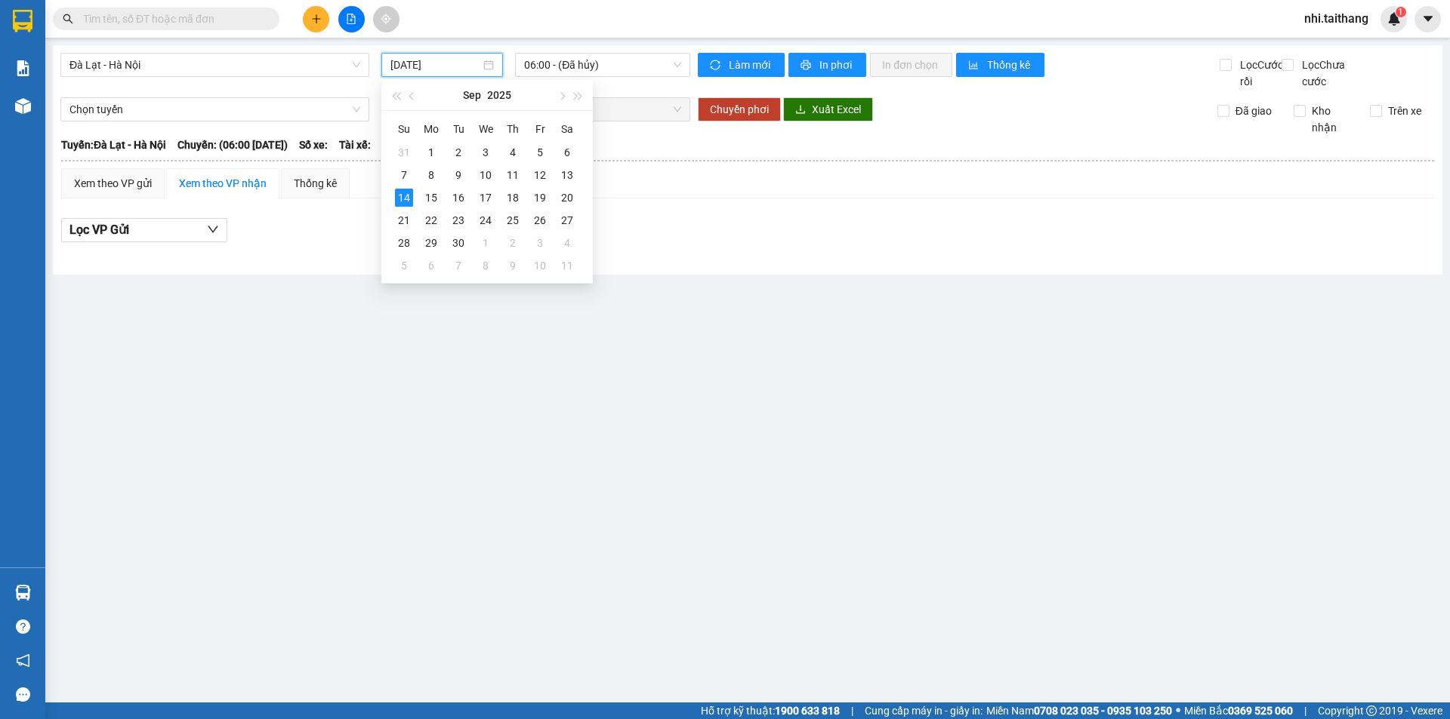
click at [440, 64] on input "[DATE]" at bounding box center [435, 65] width 90 height 17
click at [436, 191] on div "15" at bounding box center [431, 198] width 18 height 18
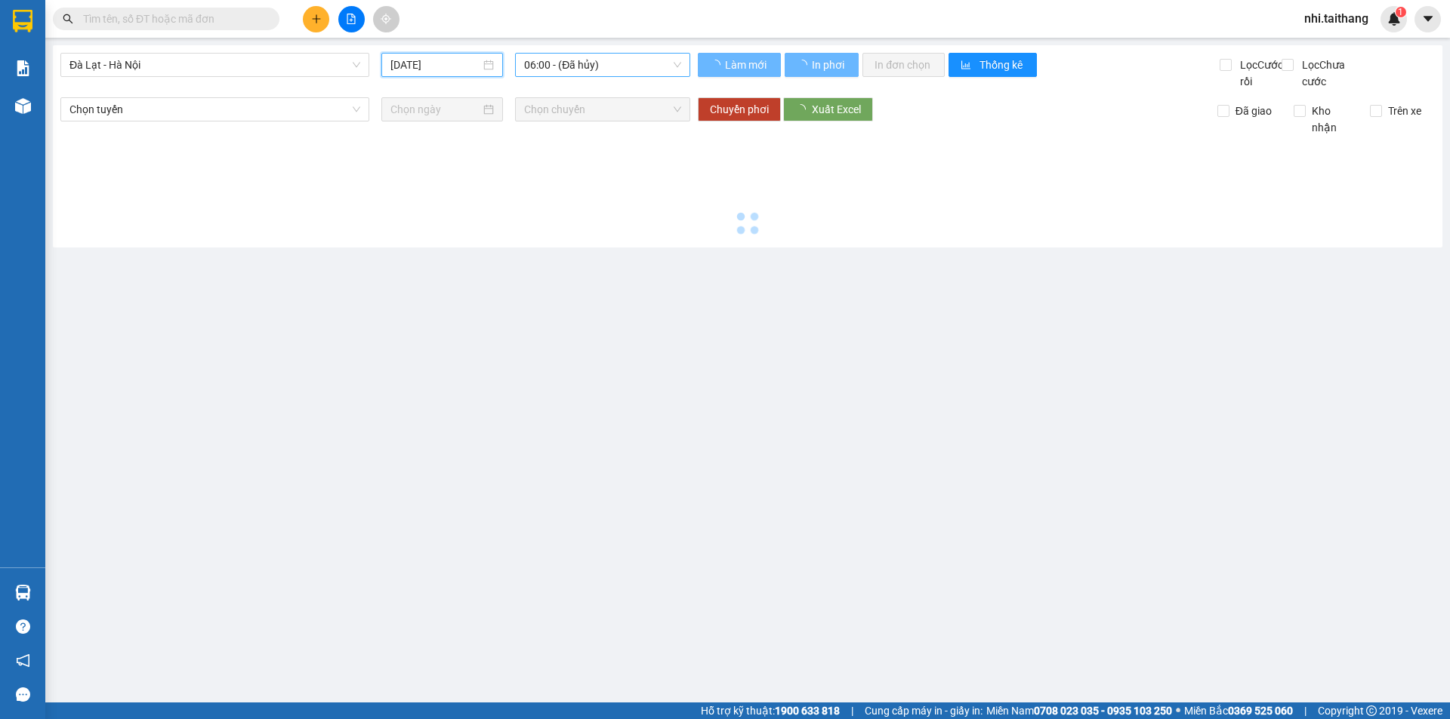
type input "[DATE]"
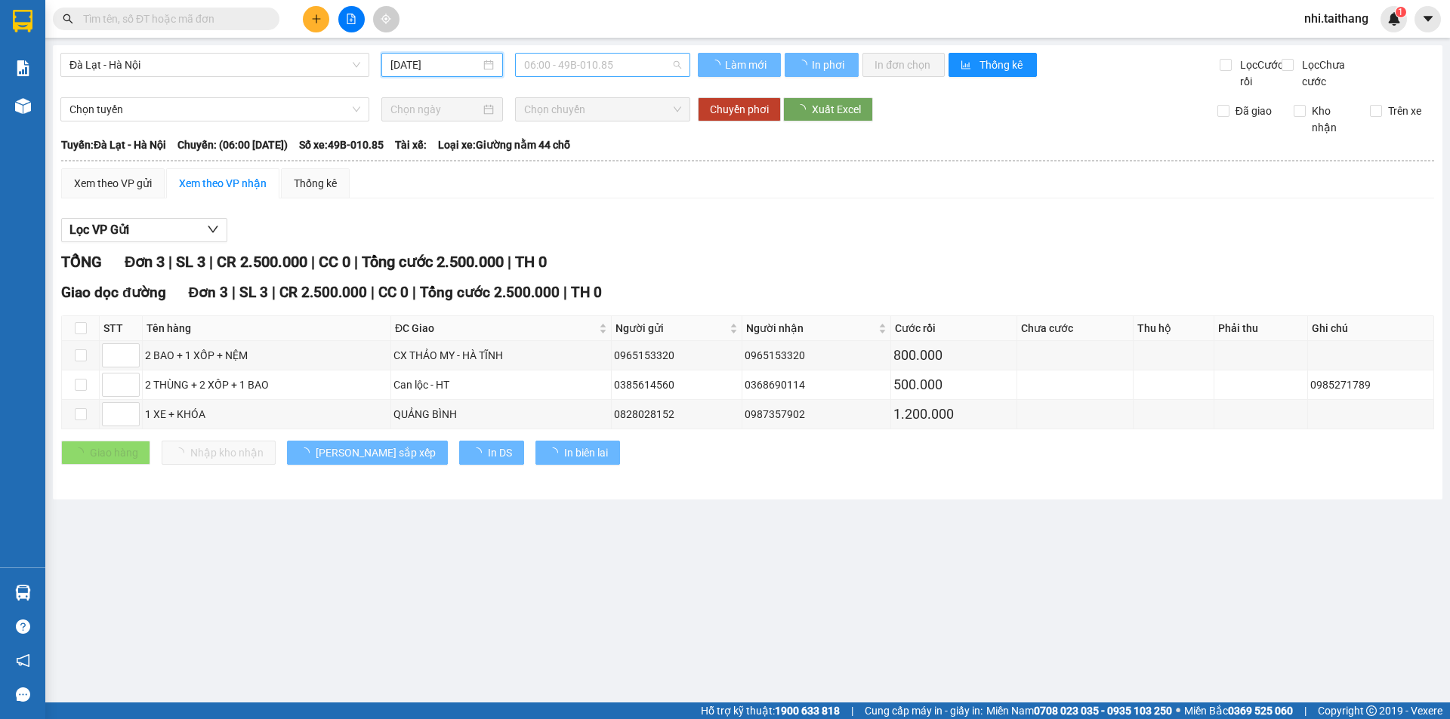
click at [562, 72] on span "06:00 - 49B-010.85" at bounding box center [602, 65] width 157 height 23
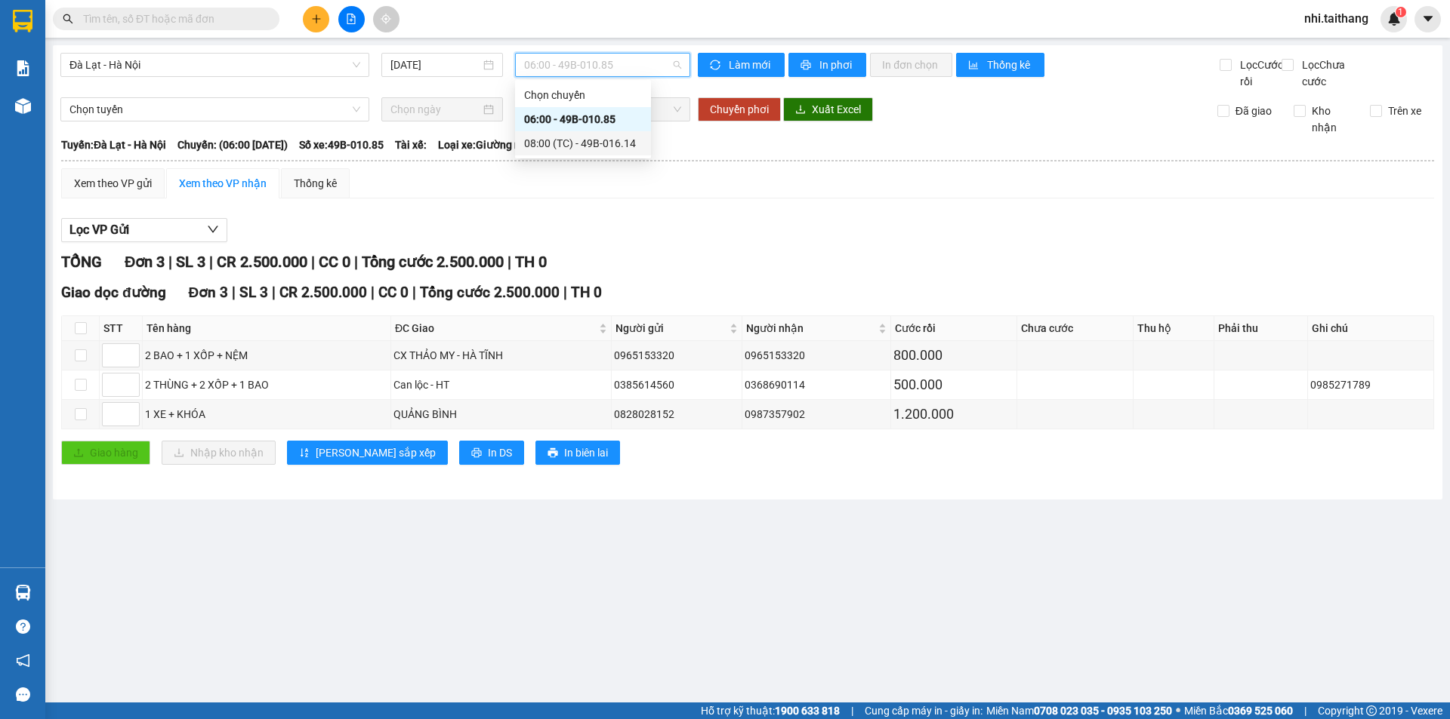
click at [570, 137] on div "08:00 (TC) - 49B-016.14" at bounding box center [583, 143] width 118 height 17
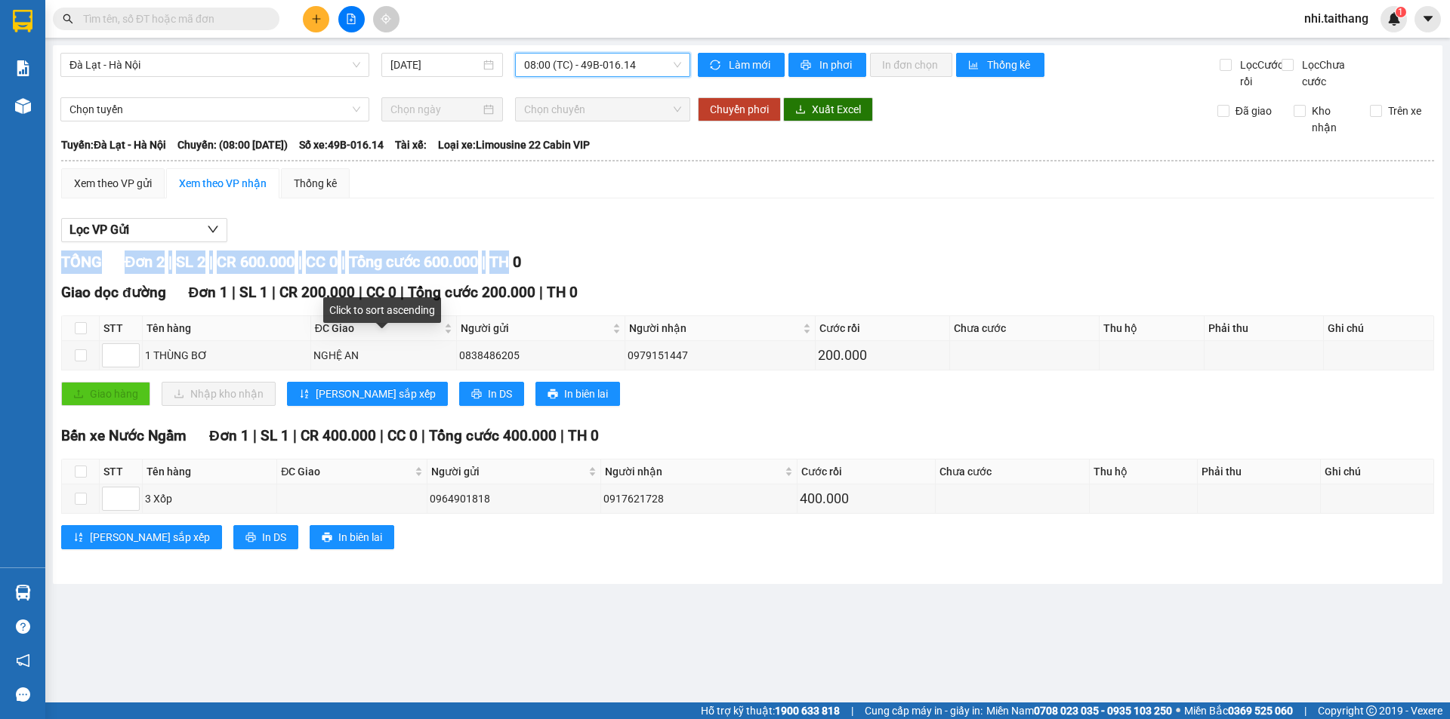
drag, startPoint x: 531, startPoint y: 266, endPoint x: 674, endPoint y: 217, distance: 150.9
click at [641, 228] on div "Lọc VP Gửi TỔNG Đơn 2 | SL 2 | CR 600.000 | CC 0 | Tổng cước 600.000 | TH 0 Gi…" at bounding box center [747, 390] width 1373 height 358
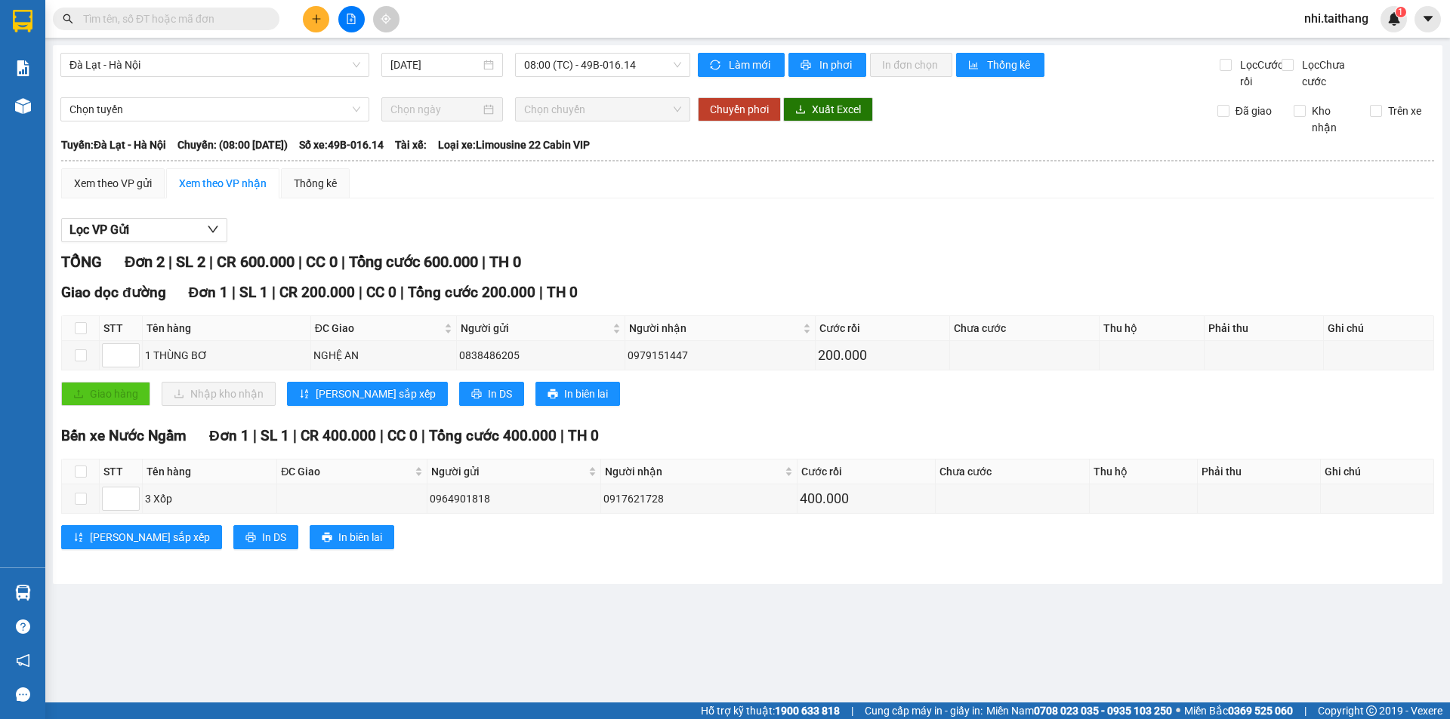
drag, startPoint x: 707, startPoint y: 208, endPoint x: 707, endPoint y: 217, distance: 9.1
click at [707, 199] on div "Xem theo VP gửi Xem theo VP nhận Thống kê" at bounding box center [747, 183] width 1373 height 30
click at [840, 66] on span "In phơi" at bounding box center [836, 65] width 35 height 17
click at [563, 63] on span "08:00 (TC) - 49B-016.14" at bounding box center [602, 65] width 157 height 23
click at [584, 115] on div "06:00 - 49B-010.85" at bounding box center [583, 119] width 118 height 17
